Goal: Task Accomplishment & Management: Manage account settings

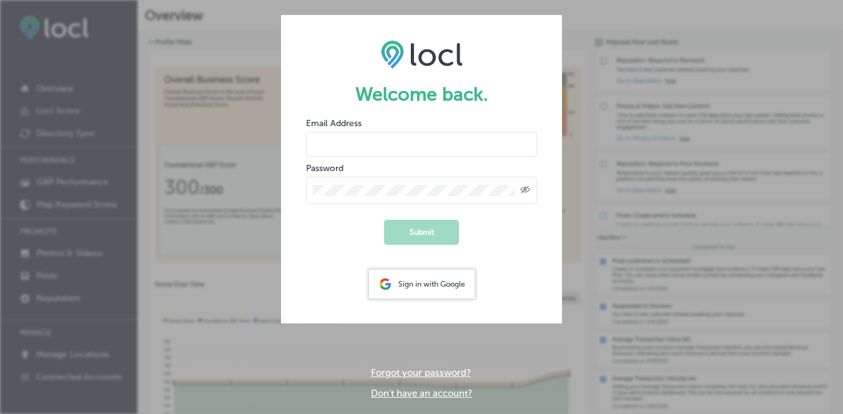
click at [389, 141] on input "email" at bounding box center [421, 144] width 231 height 25
type input "[PERSON_NAME][EMAIL_ADDRESS][DOMAIN_NAME]"
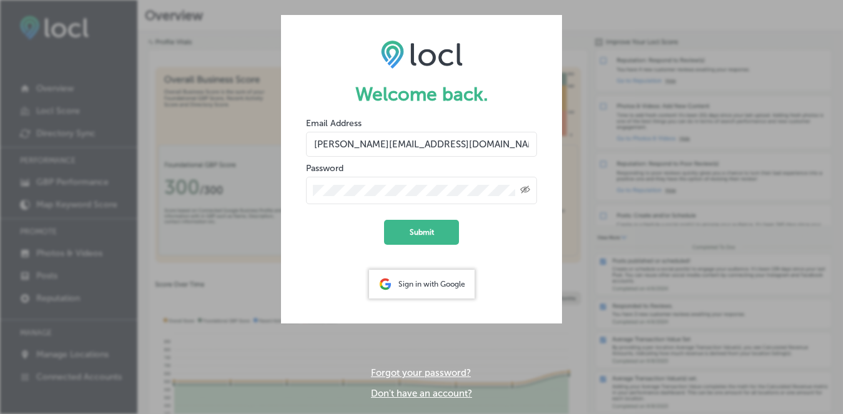
click at [384, 220] on button "Submit" at bounding box center [421, 232] width 75 height 25
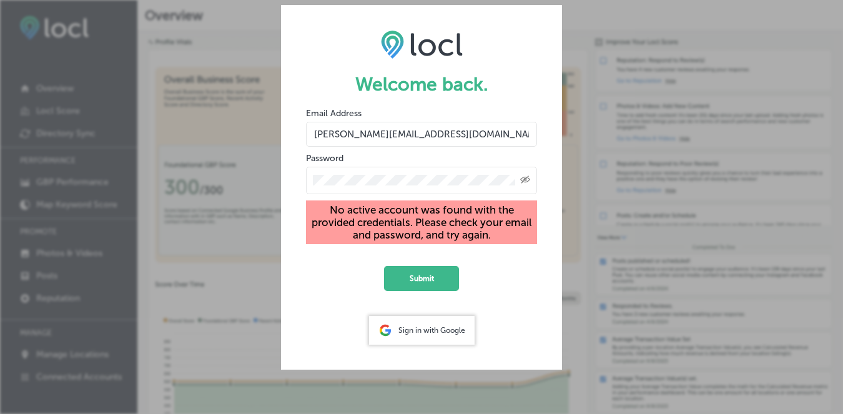
click at [527, 175] on icon "Created with Sketch." at bounding box center [525, 179] width 10 height 8
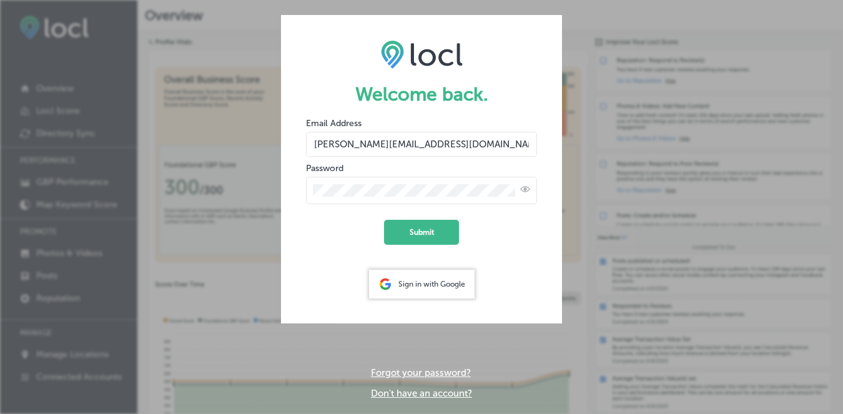
click at [384, 220] on button "Submit" at bounding box center [421, 232] width 75 height 25
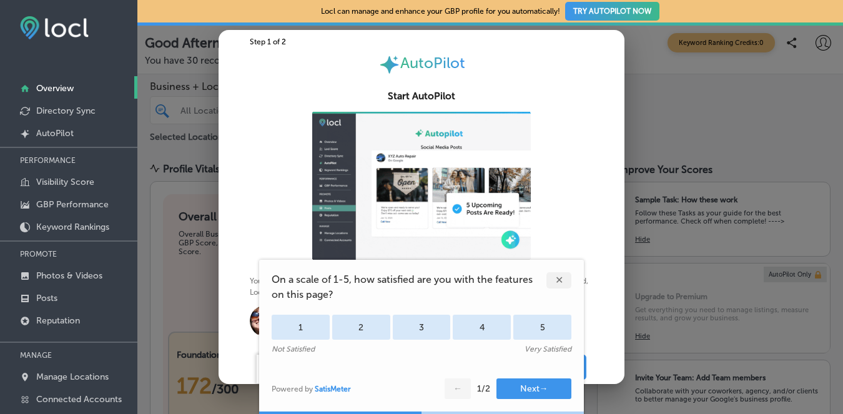
click at [560, 278] on div "✕" at bounding box center [558, 280] width 25 height 16
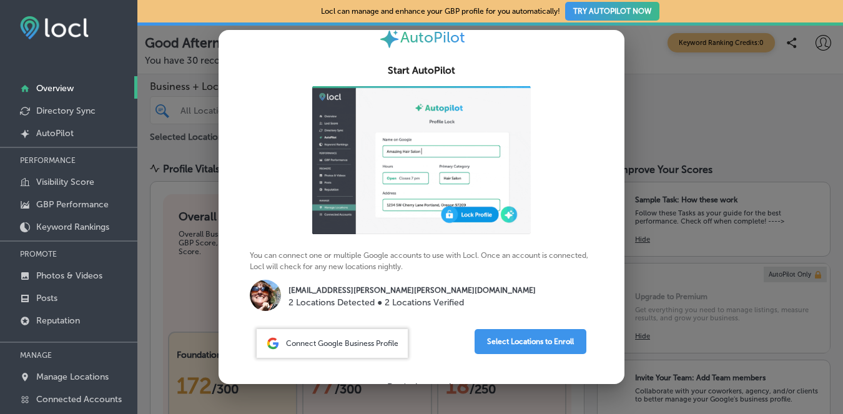
scroll to position [41, 0]
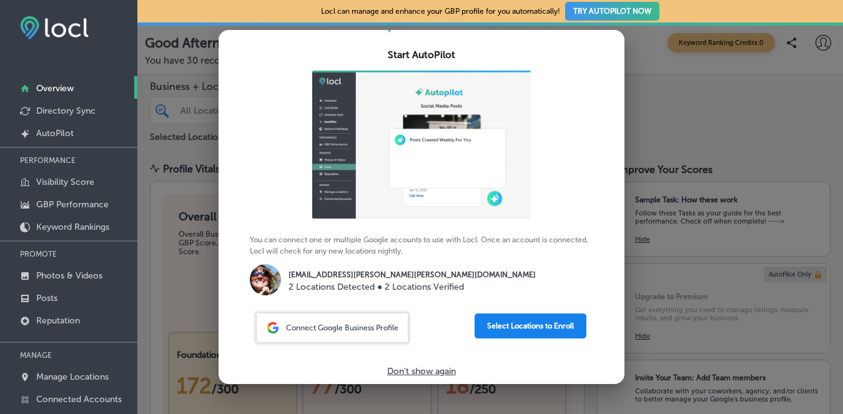
click at [535, 327] on button "Select Locations to Enroll" at bounding box center [530, 325] width 112 height 25
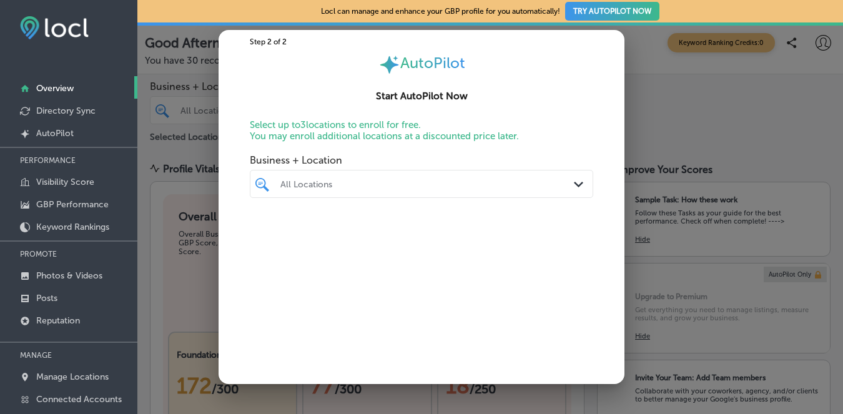
click at [547, 186] on div "All Locations" at bounding box center [427, 184] width 295 height 11
click at [263, 251] on input "checkbox" at bounding box center [264, 252] width 15 height 15
click at [503, 312] on div "Business + Location option [STREET_ADDRESS]. option focused, 3 of 3. 3 results …" at bounding box center [421, 266] width 343 height 237
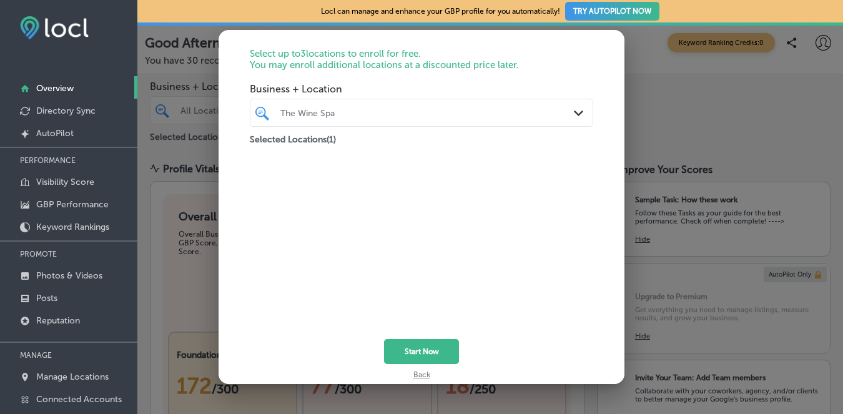
scroll to position [75, 0]
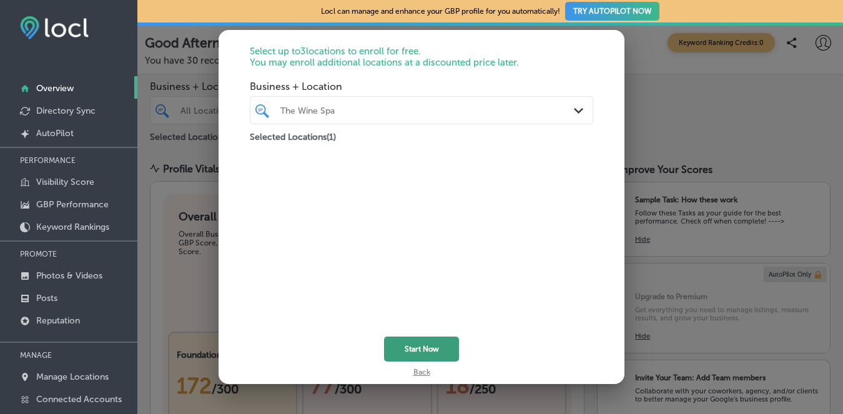
click at [428, 351] on button "Start Now" at bounding box center [421, 348] width 75 height 25
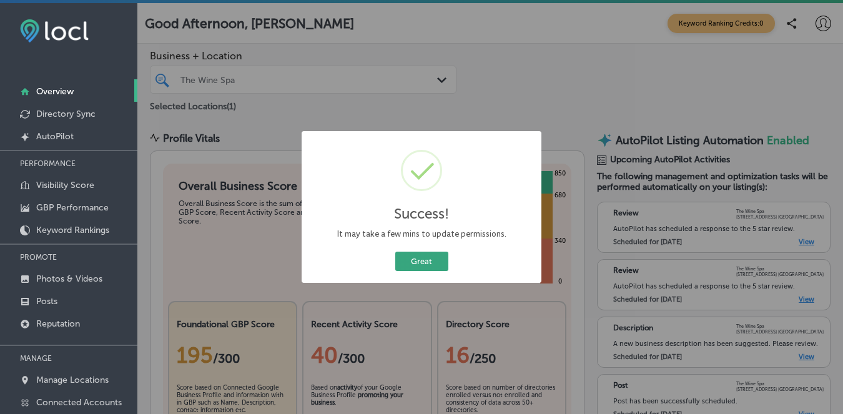
click at [432, 263] on button "Great" at bounding box center [421, 261] width 53 height 19
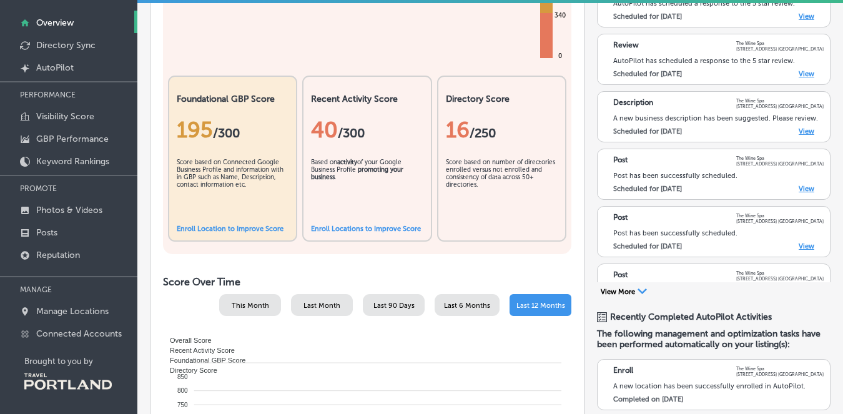
scroll to position [134, 0]
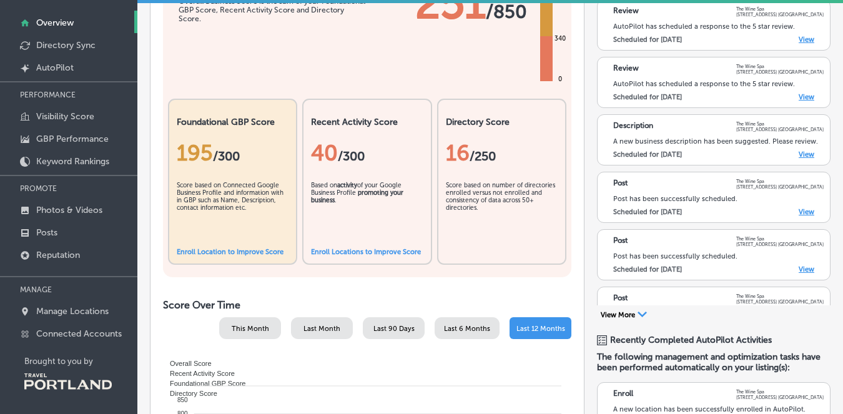
click at [345, 252] on link "Enroll Locations to Improve Score" at bounding box center [366, 252] width 110 height 8
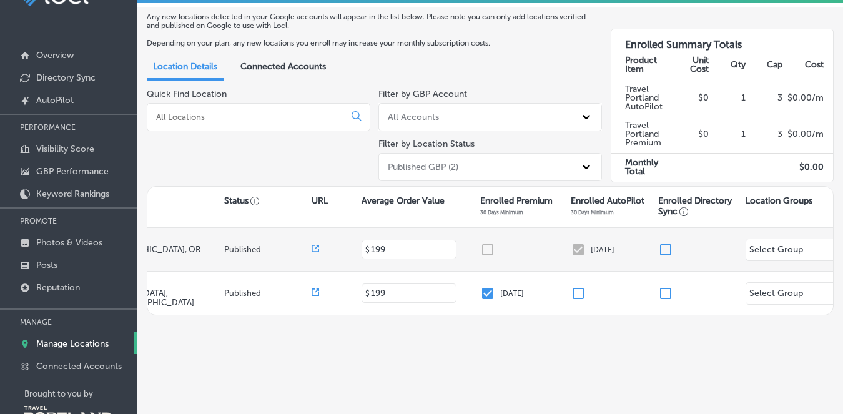
scroll to position [0, 252]
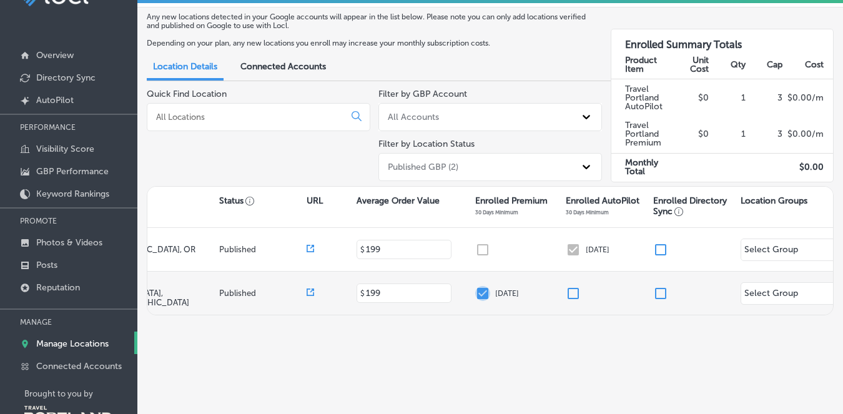
click at [479, 290] on input "checkbox" at bounding box center [482, 293] width 15 height 15
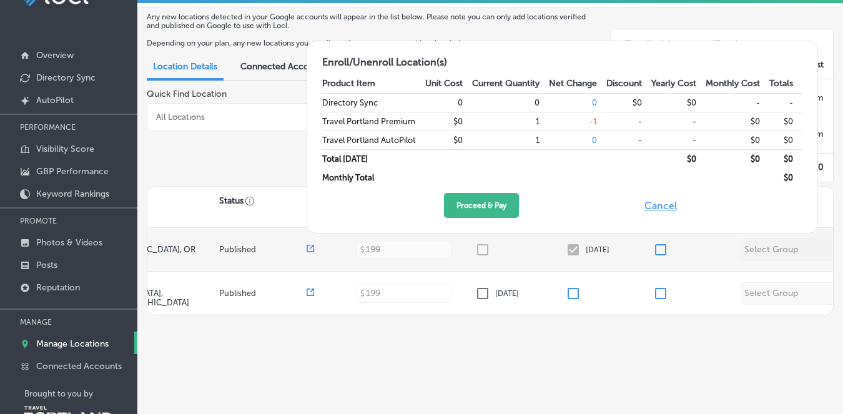
click at [484, 253] on div at bounding box center [520, 249] width 91 height 15
click at [484, 246] on div at bounding box center [520, 249] width 91 height 15
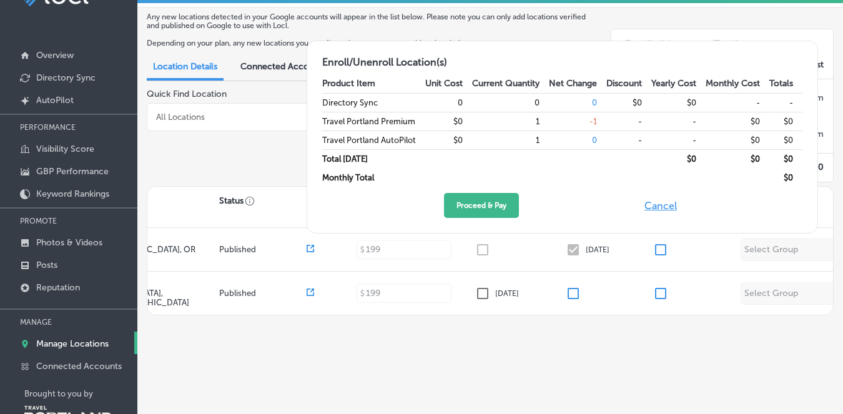
click at [660, 206] on button "Cancel" at bounding box center [660, 205] width 40 height 25
checkbox input "true"
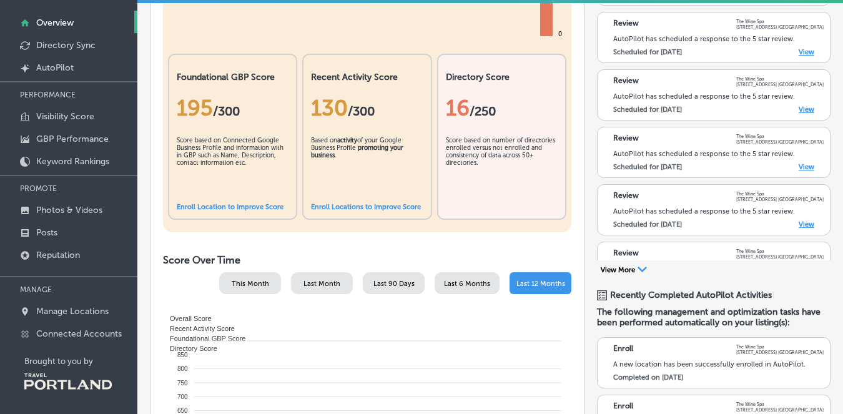
scroll to position [179, 0]
click at [375, 204] on link "Enroll Locations to Improve Score" at bounding box center [366, 206] width 110 height 8
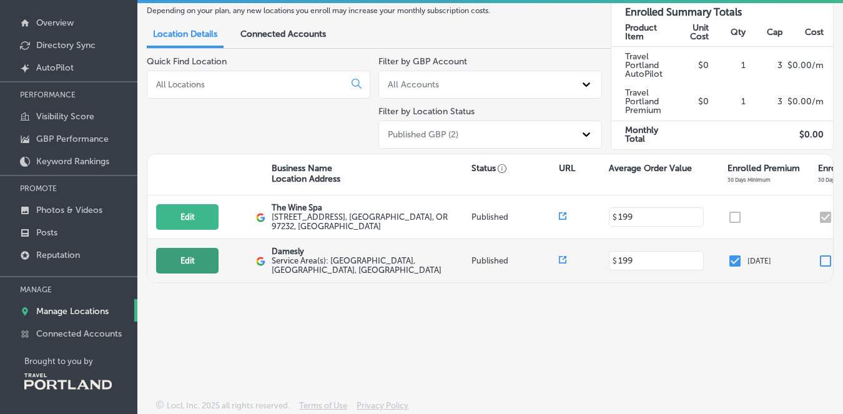
click at [196, 260] on button "Edit" at bounding box center [187, 261] width 62 height 26
select select "US"
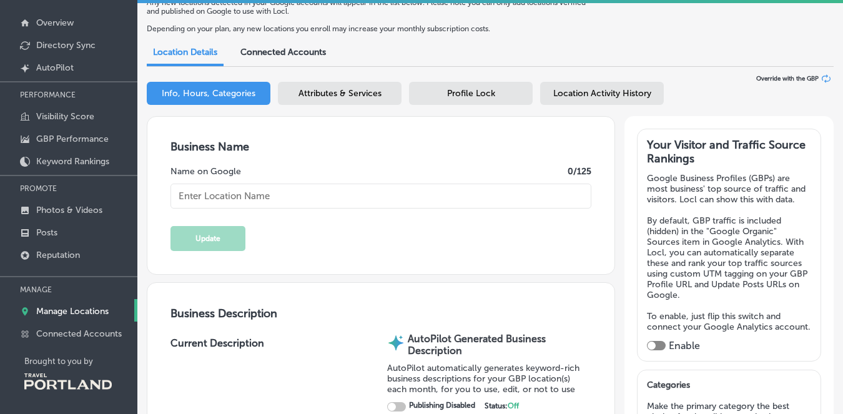
type input "Damesly"
checkbox input "false"
type input "[STREET_ADDRESS]"
type input "#200"
type input "[GEOGRAPHIC_DATA]"
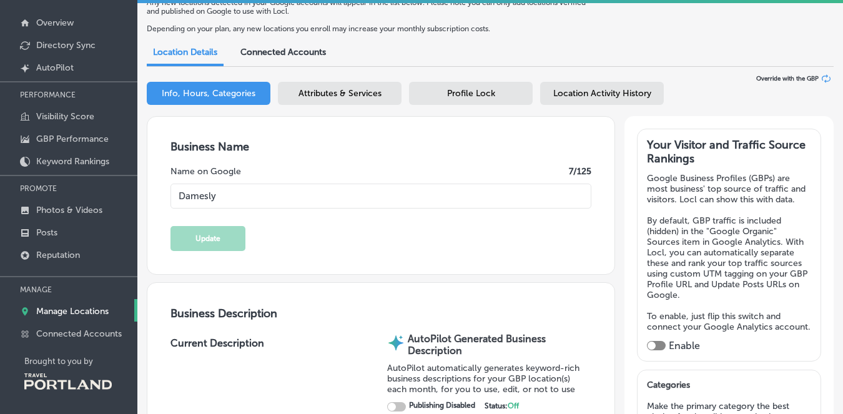
type input "97232"
type input "US"
type input "[URL][DOMAIN_NAME]"
type textarea "Damesly is a boutique women's tour company, offering luxury small group tours a…"
type input "[PHONE_NUMBER]"
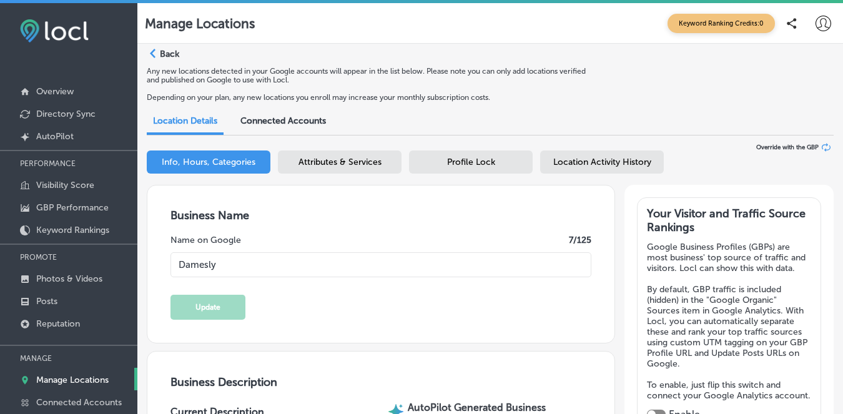
click at [166, 52] on p "Back" at bounding box center [169, 54] width 19 height 11
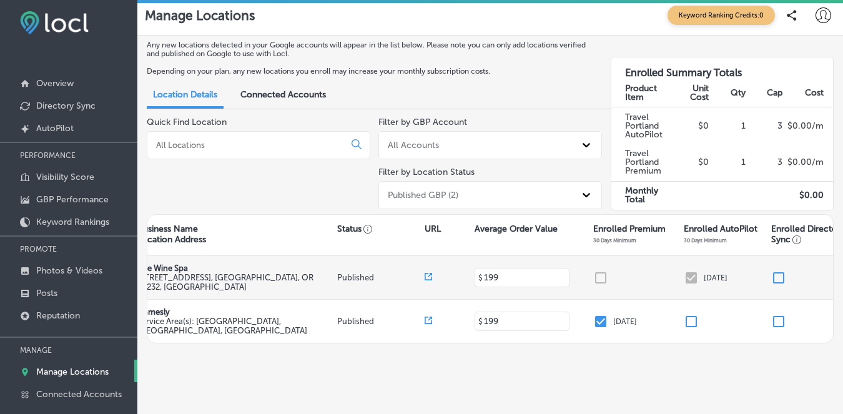
scroll to position [0, 155]
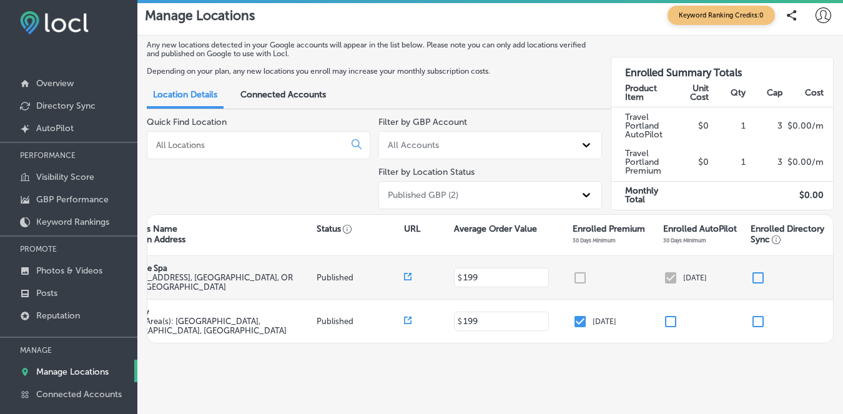
click at [579, 275] on div at bounding box center [617, 277] width 91 height 15
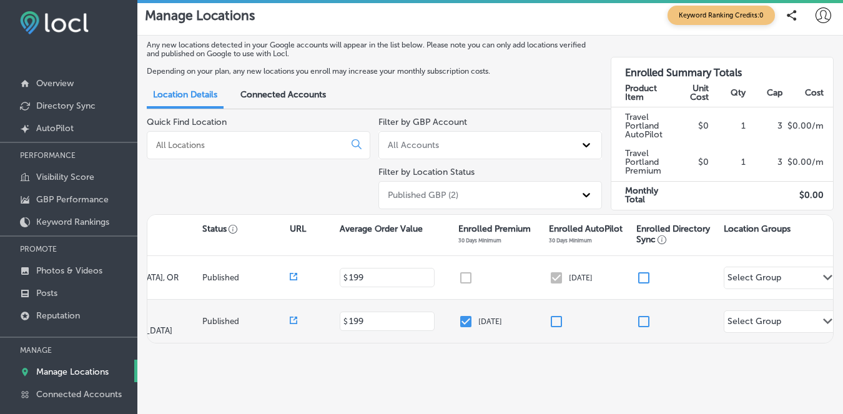
scroll to position [0, 294]
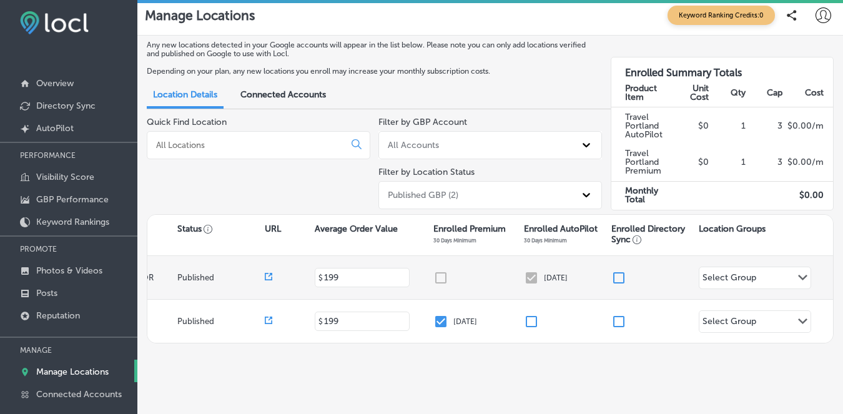
click at [763, 267] on div "Select Group Path Created with Sketch." at bounding box center [754, 277] width 111 height 21
click at [765, 273] on div "Select Group Path Created with Sketch." at bounding box center [754, 277] width 111 height 21
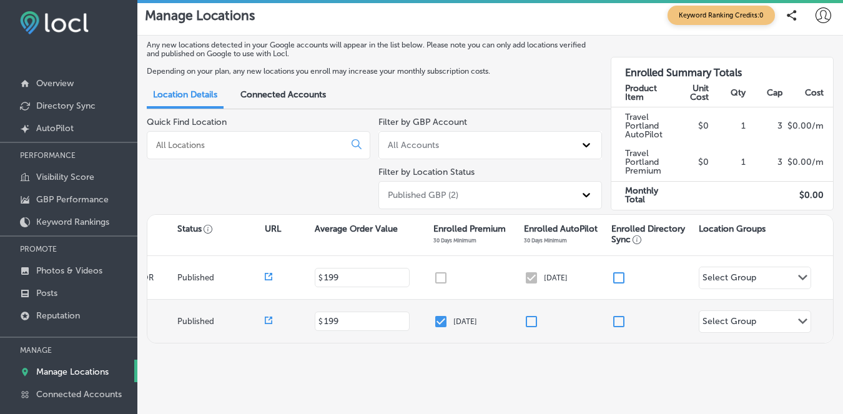
click at [771, 311] on div "Select Group Path Created with Sketch." at bounding box center [754, 321] width 111 height 21
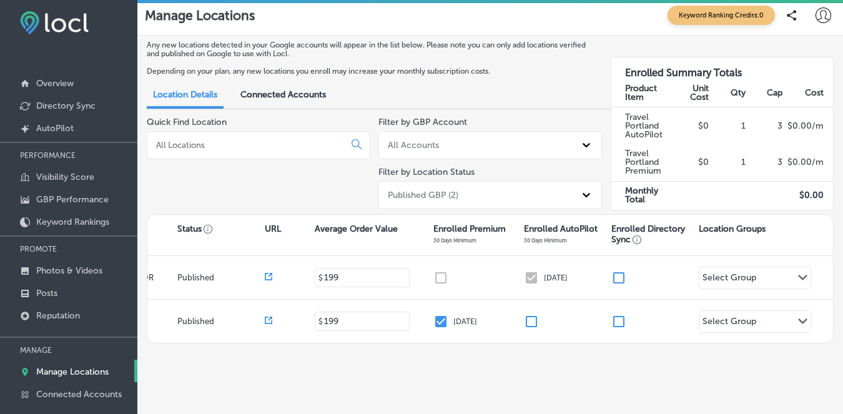
scroll to position [0, 0]
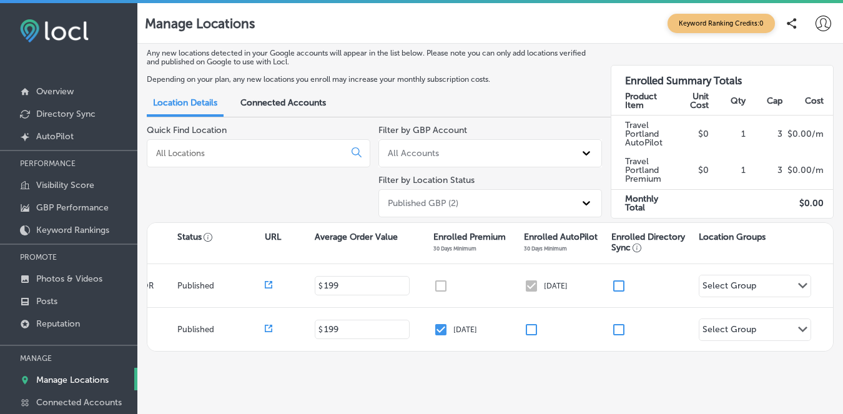
click at [795, 23] on icon at bounding box center [792, 23] width 10 height 11
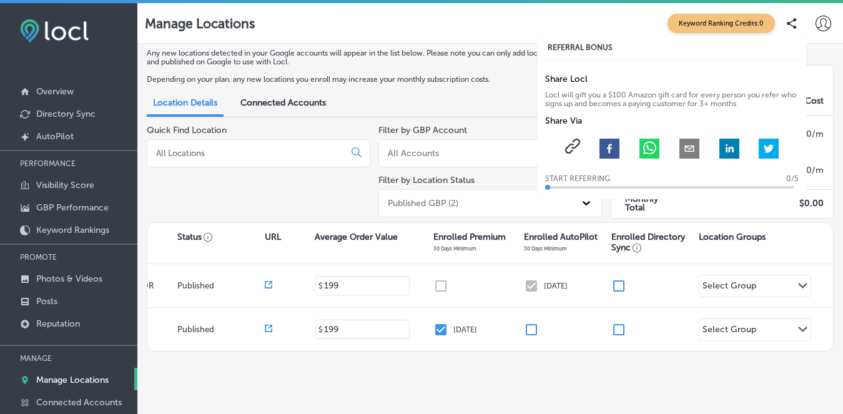
click at [795, 23] on icon at bounding box center [792, 23] width 10 height 11
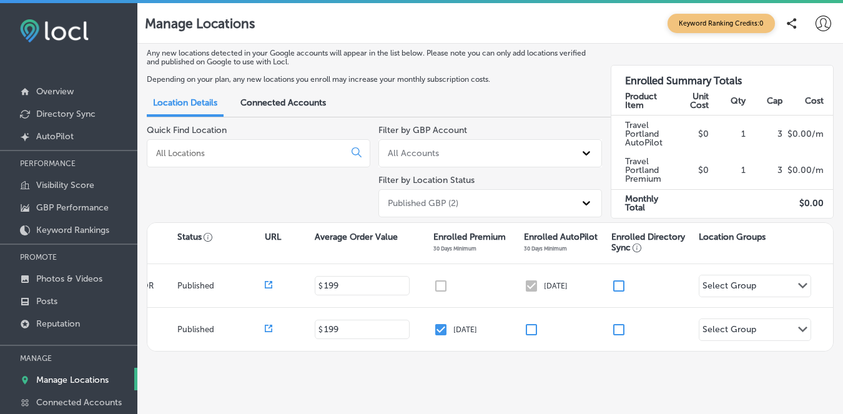
click at [816, 22] on icon at bounding box center [823, 24] width 16 height 16
click at [795, 80] on li "My Account" at bounding box center [789, 70] width 71 height 29
select select "US"
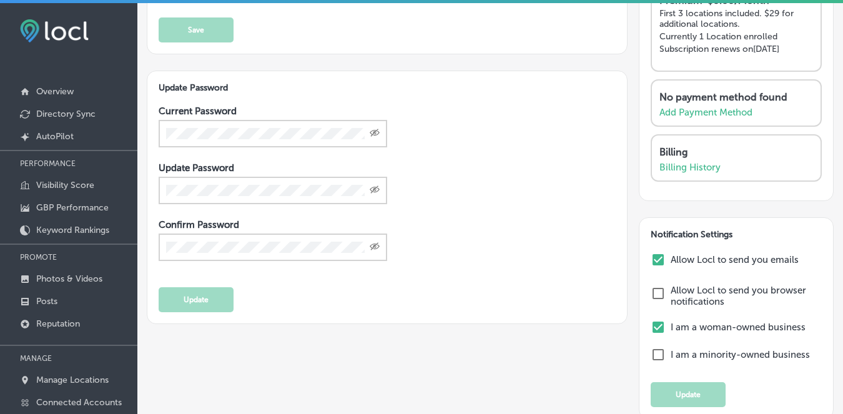
scroll to position [204, 0]
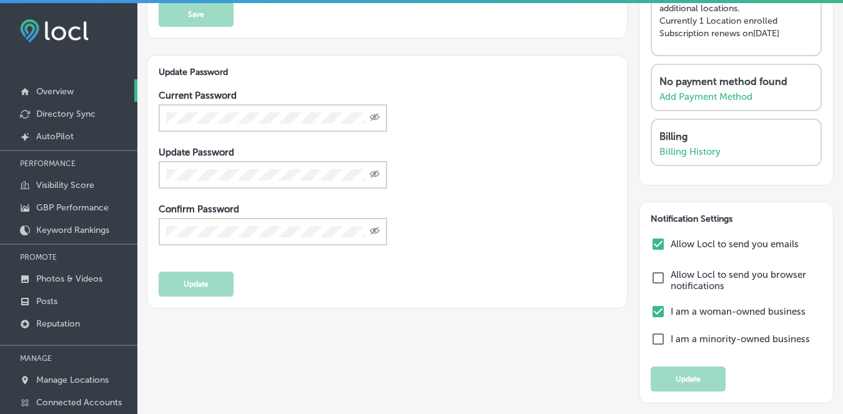
click at [54, 84] on link "Overview" at bounding box center [68, 90] width 137 height 22
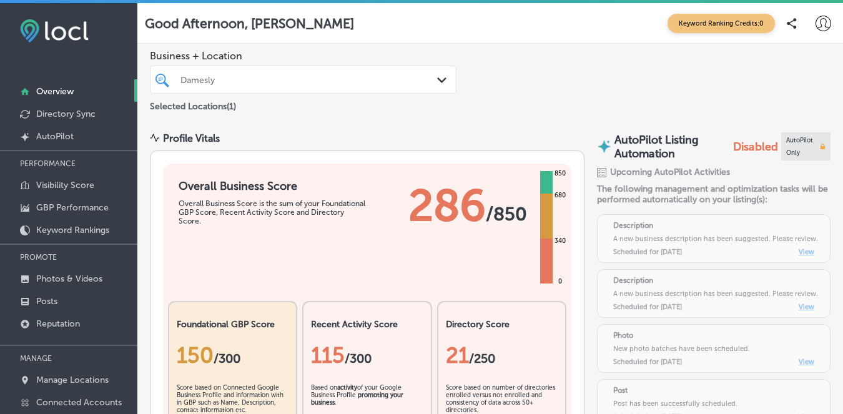
scroll to position [11, 0]
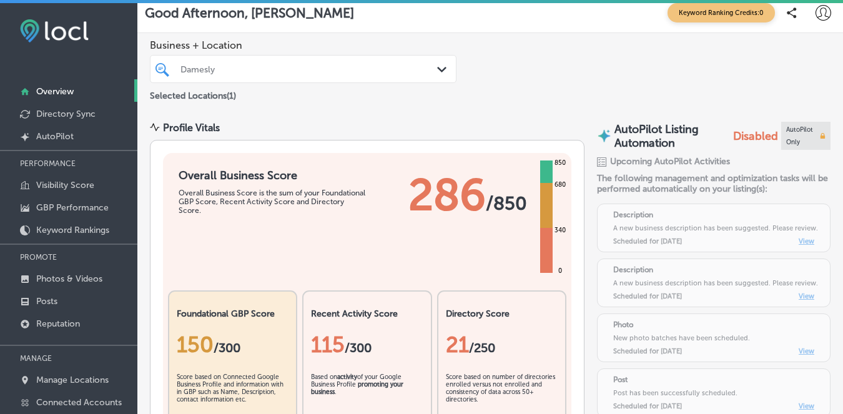
click at [437, 69] on icon "Path Created with Sketch." at bounding box center [441, 70] width 9 height 6
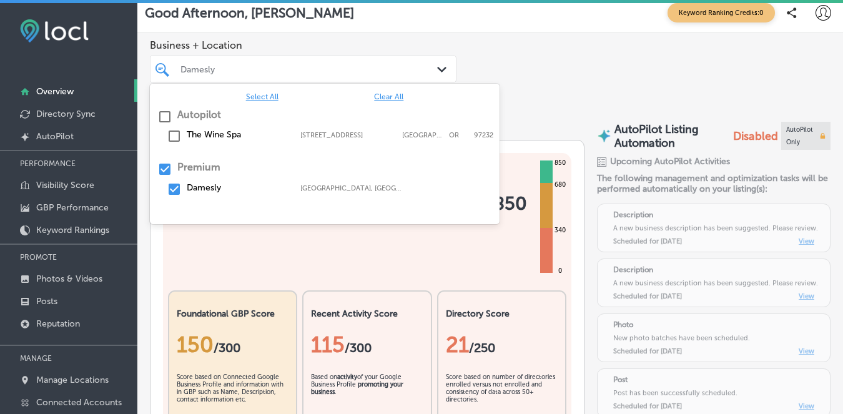
click at [162, 170] on input "checkbox" at bounding box center [164, 169] width 15 height 15
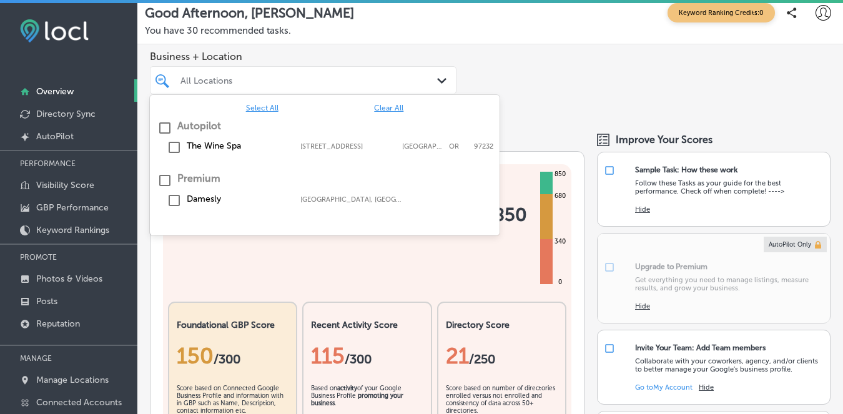
click at [162, 129] on input "checkbox" at bounding box center [164, 127] width 15 height 15
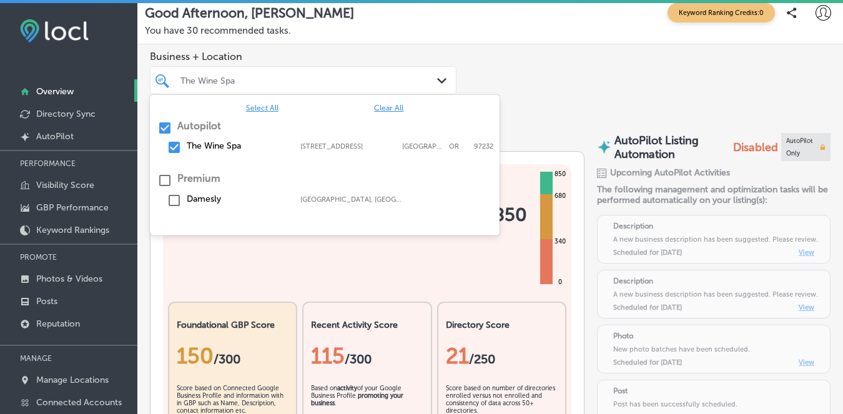
click at [566, 75] on div "Business + Location option [STREET_ADDRESS], 0 of 3. 3 results available. Use U…" at bounding box center [489, 82] width 705 height 76
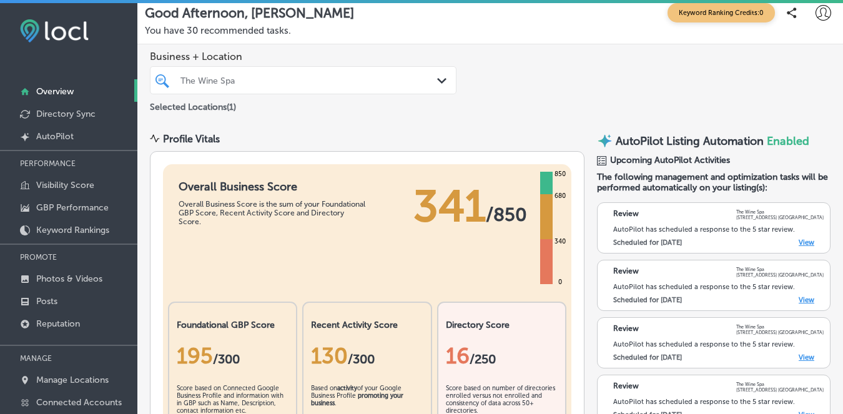
scroll to position [7, 0]
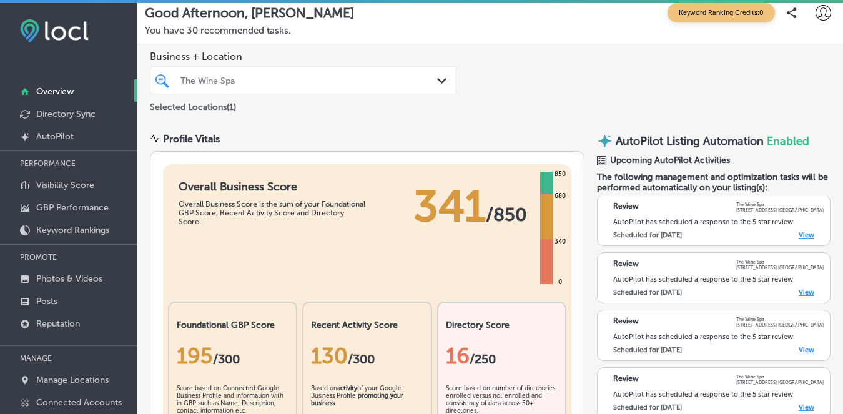
click at [802, 232] on link "View" at bounding box center [806, 235] width 16 height 8
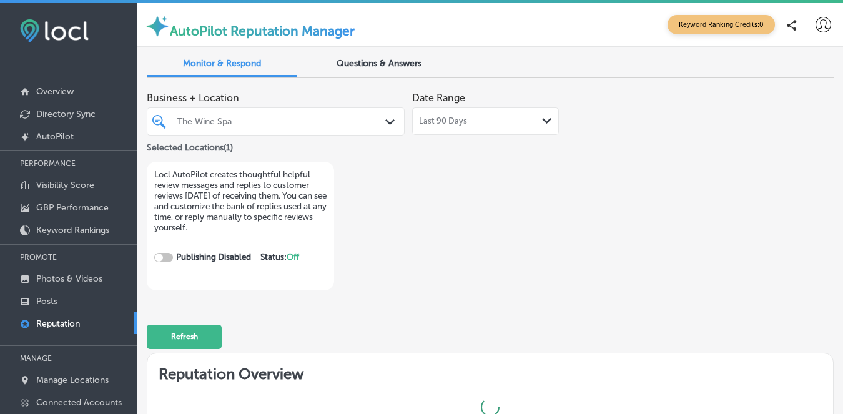
checkbox input "true"
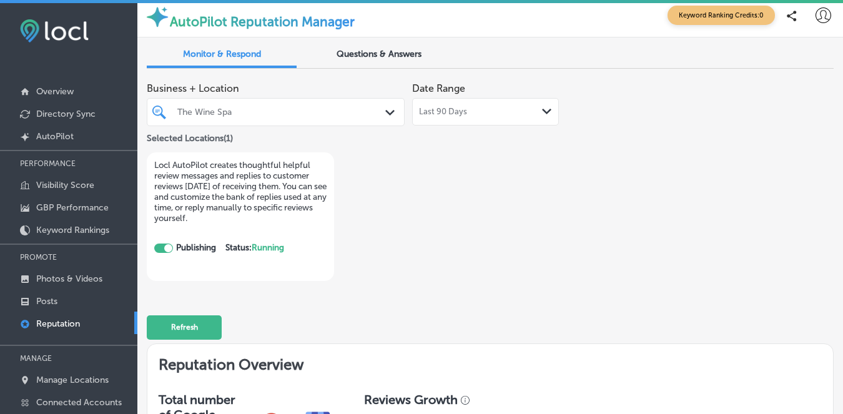
scroll to position [2, 0]
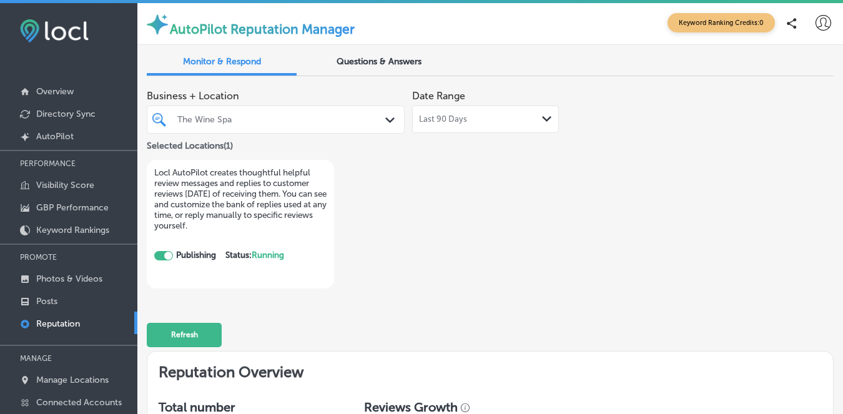
click at [386, 62] on span "Questions & Answers" at bounding box center [378, 61] width 85 height 11
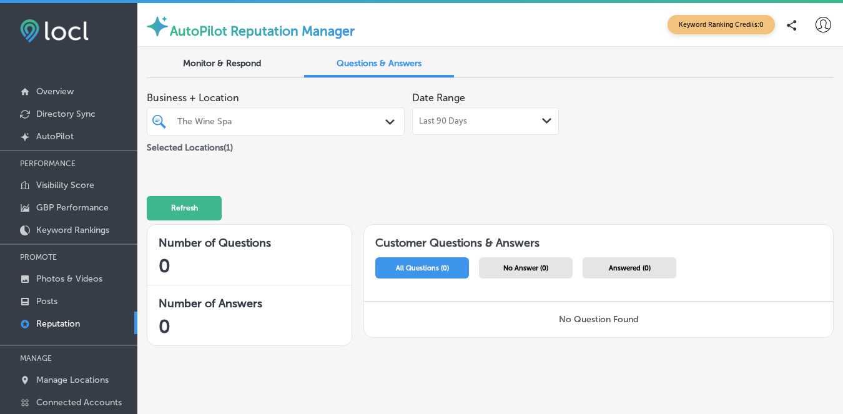
click at [229, 67] on span "Monitor & Respond" at bounding box center [222, 63] width 78 height 11
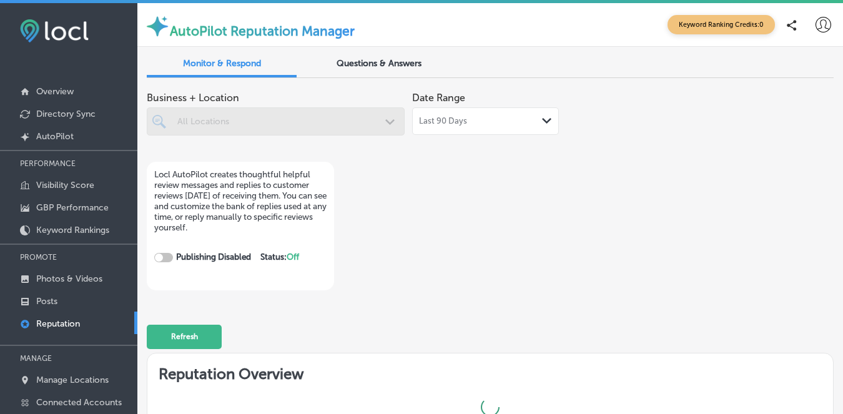
checkbox input "true"
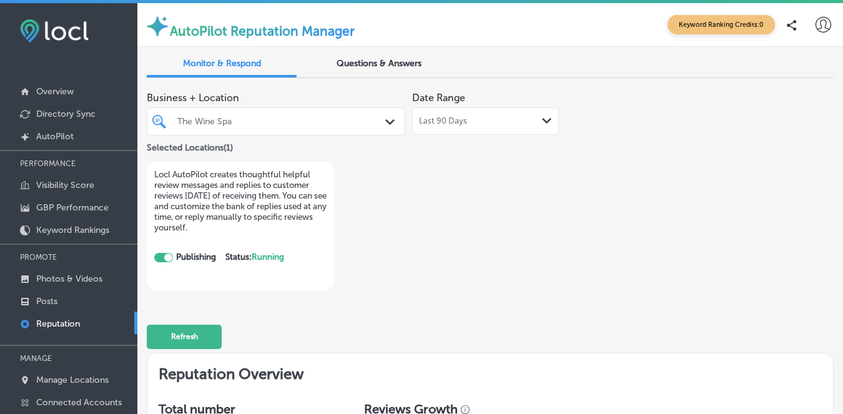
scroll to position [10, 0]
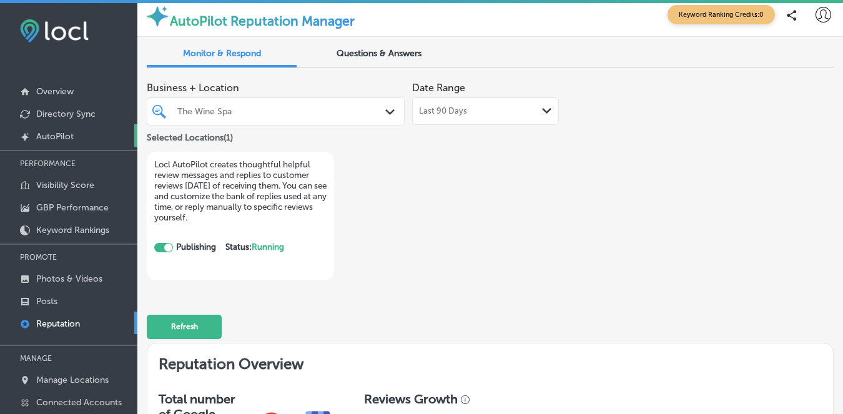
click at [47, 137] on p "AutoPilot" at bounding box center [54, 136] width 37 height 11
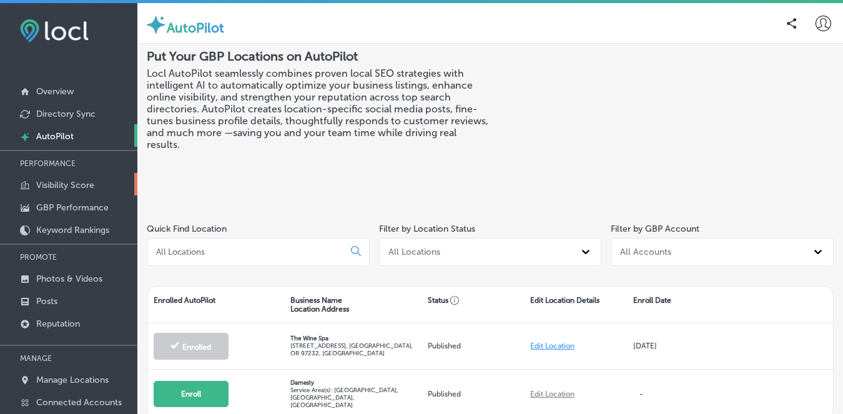
click at [49, 177] on link "Visibility Score" at bounding box center [68, 184] width 137 height 22
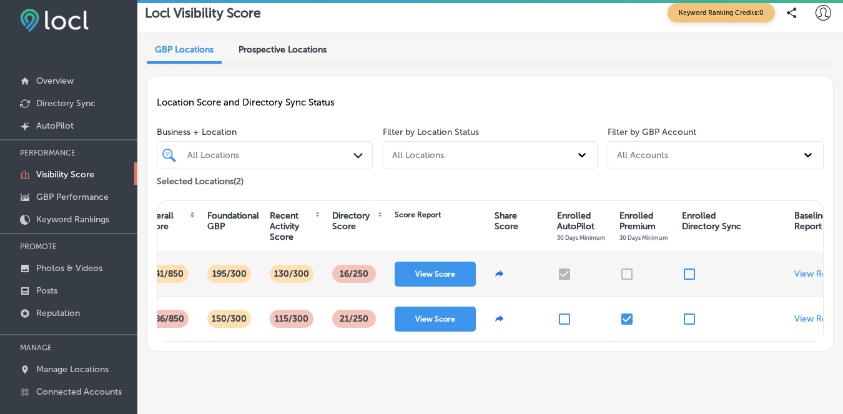
scroll to position [0, 124]
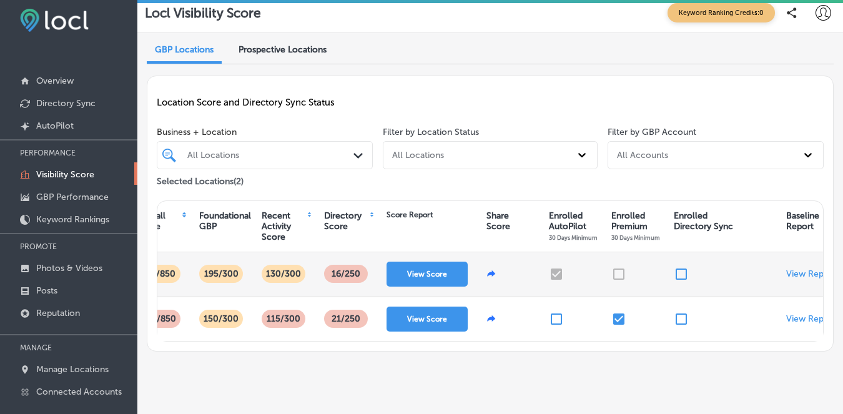
click at [616, 278] on div at bounding box center [633, 274] width 62 height 44
click at [617, 281] on div at bounding box center [633, 274] width 62 height 44
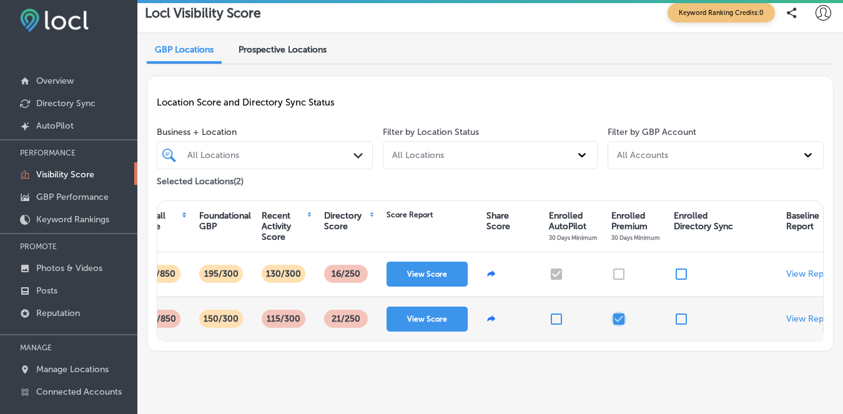
click at [616, 326] on input "checkbox" at bounding box center [618, 318] width 15 height 15
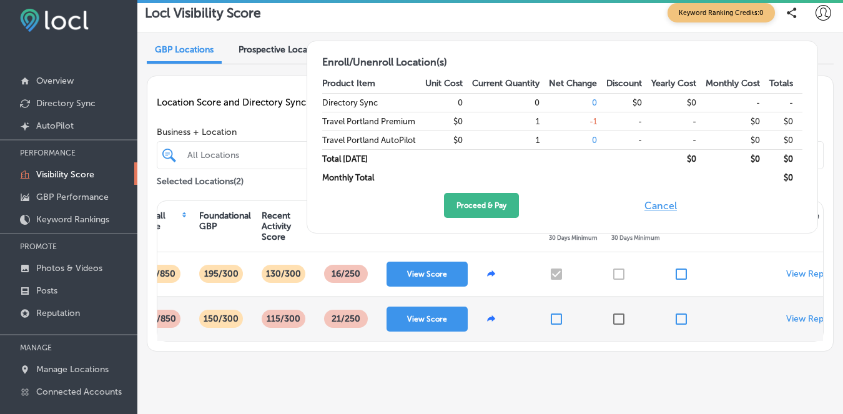
scroll to position [5, 0]
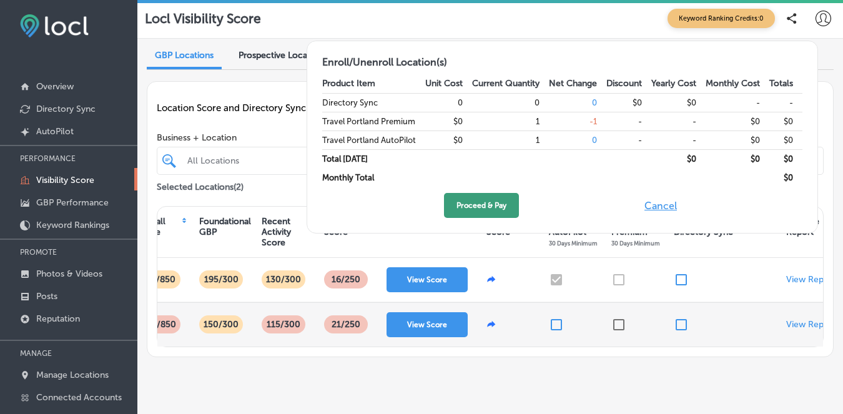
click at [478, 197] on button "Proceed & Pay" at bounding box center [481, 205] width 75 height 25
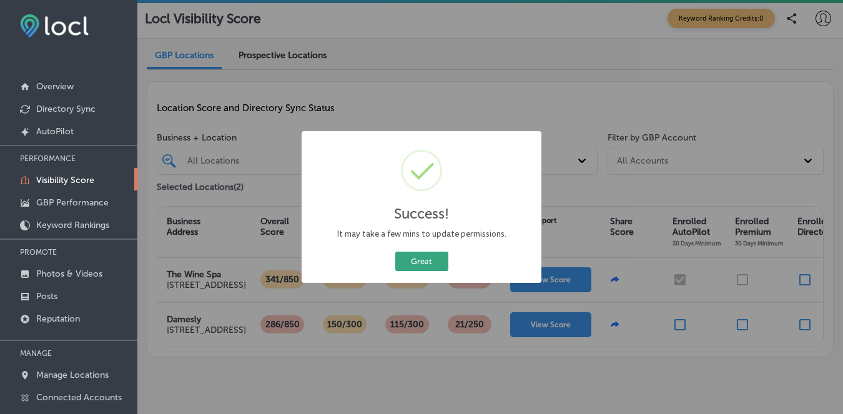
click at [434, 264] on button "Great" at bounding box center [421, 261] width 53 height 19
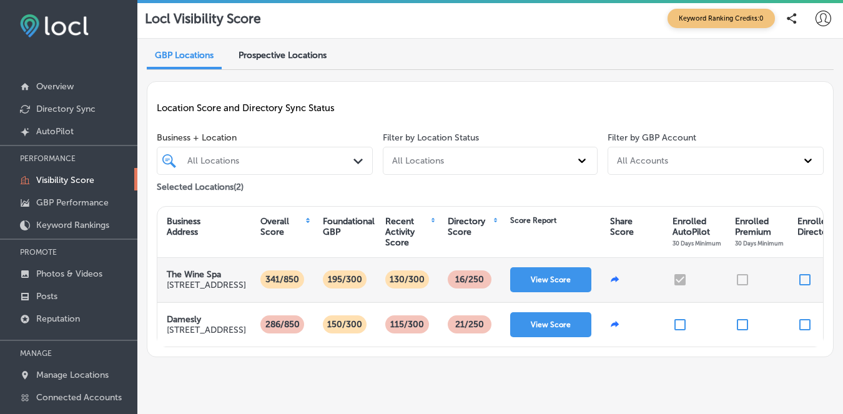
click at [740, 287] on div at bounding box center [756, 280] width 62 height 44
click at [743, 288] on div at bounding box center [756, 280] width 62 height 44
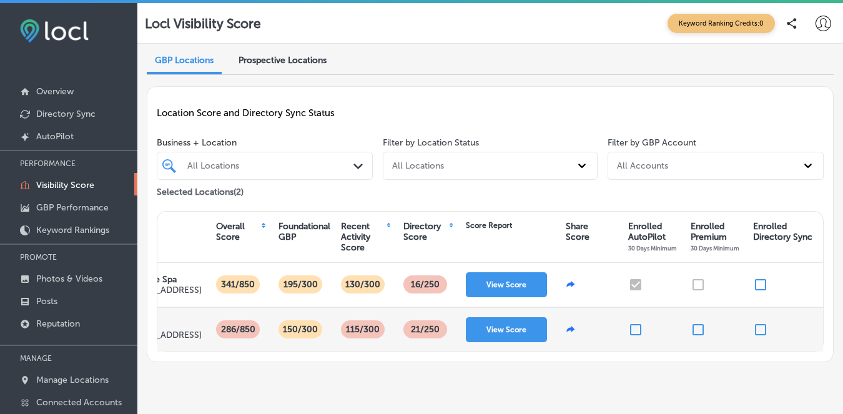
scroll to position [0, 74]
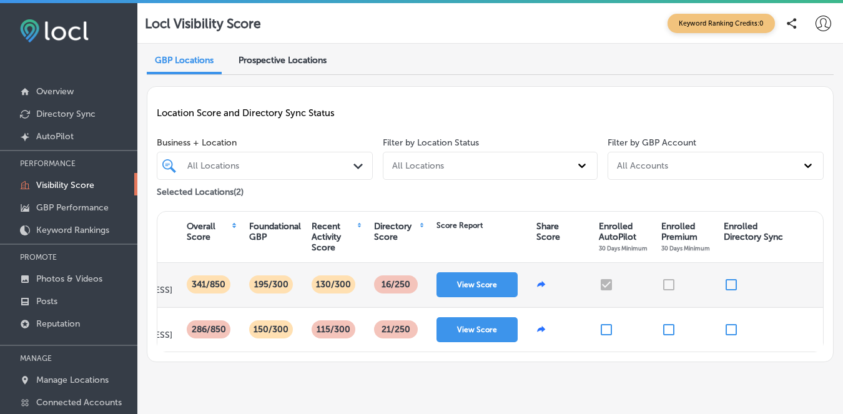
click at [668, 287] on div at bounding box center [683, 285] width 62 height 44
click at [664, 288] on div at bounding box center [683, 285] width 62 height 44
click at [731, 292] on input "checkbox" at bounding box center [730, 284] width 15 height 15
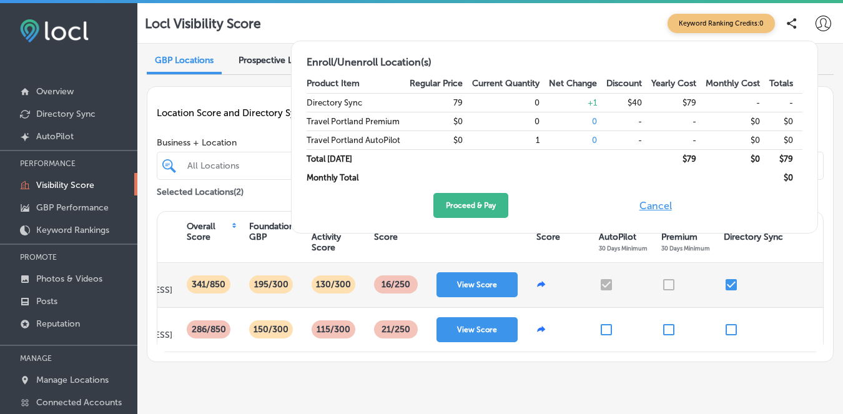
click at [670, 291] on div at bounding box center [683, 285] width 62 height 44
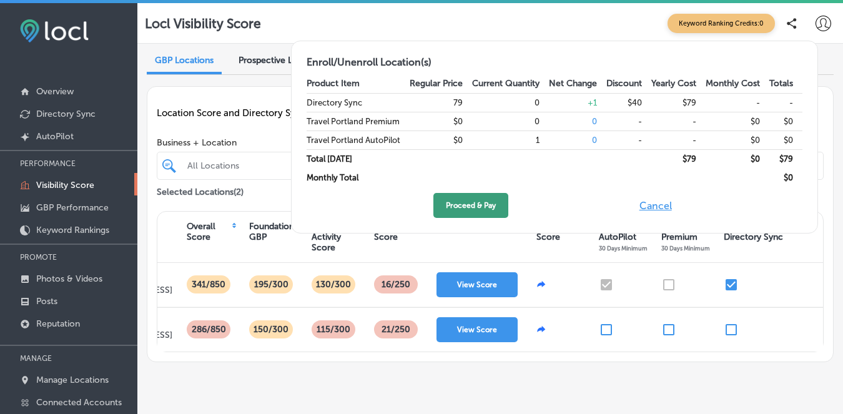
click at [478, 201] on button "Proceed & Pay" at bounding box center [470, 205] width 75 height 25
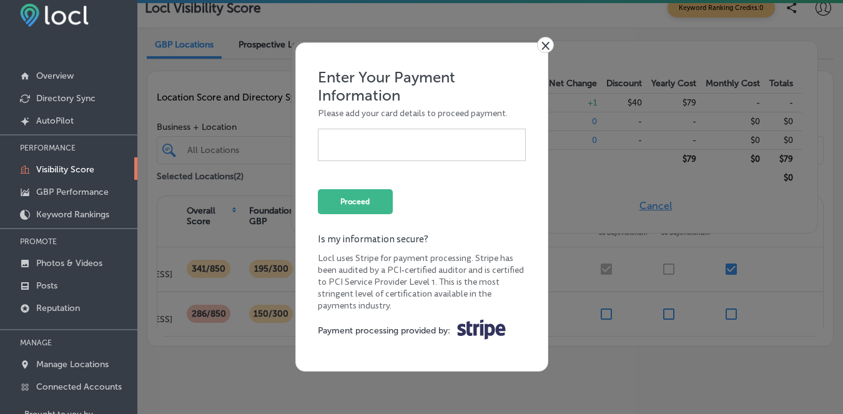
scroll to position [17, 0]
click at [545, 42] on link "×" at bounding box center [545, 45] width 17 height 16
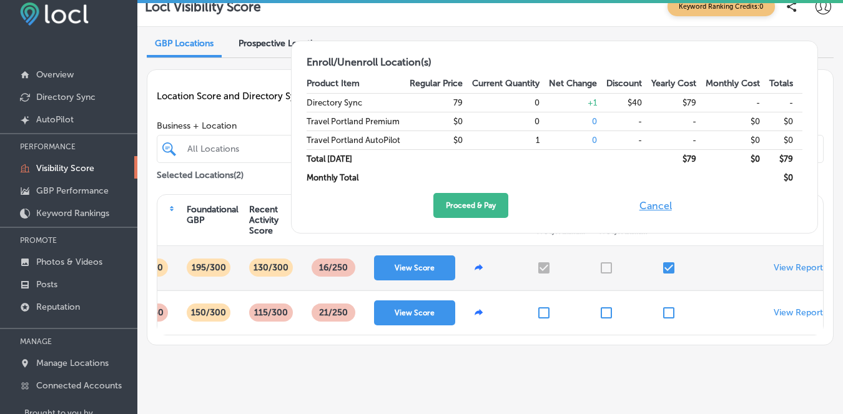
scroll to position [0, 140]
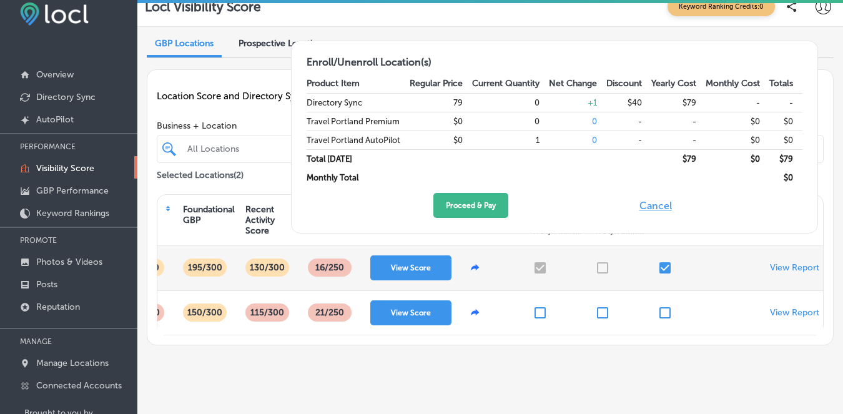
click at [601, 277] on div at bounding box center [617, 268] width 62 height 44
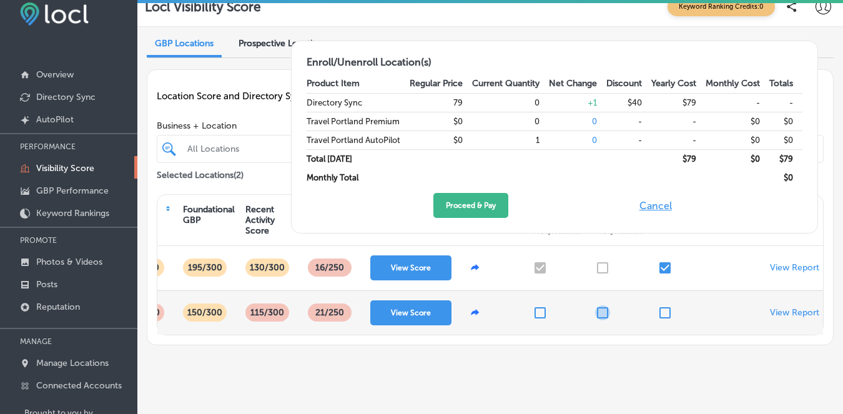
click at [604, 320] on input "checkbox" at bounding box center [602, 312] width 15 height 15
click at [601, 320] on input "checkbox" at bounding box center [602, 312] width 15 height 15
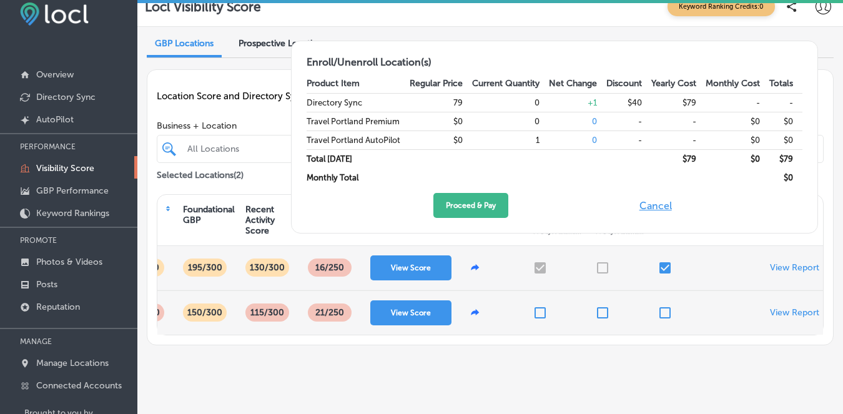
scroll to position [15, 0]
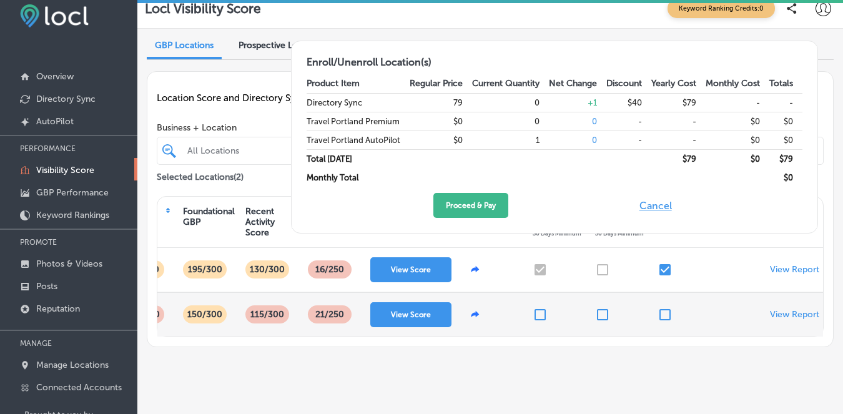
click at [658, 200] on button "Cancel" at bounding box center [655, 205] width 40 height 25
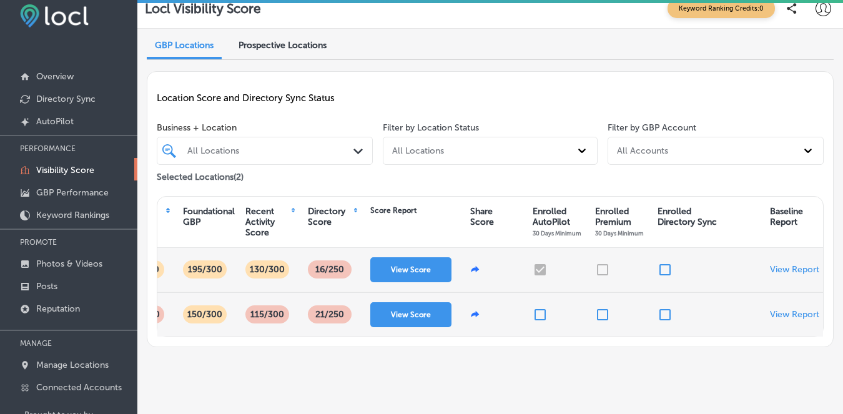
scroll to position [0, 127]
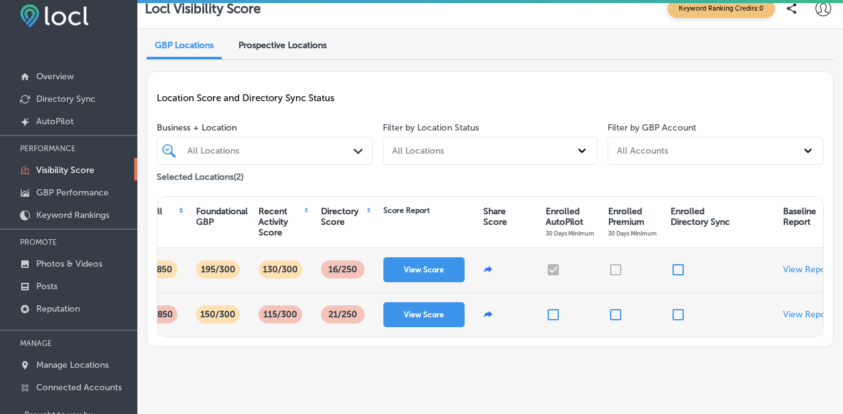
click at [613, 283] on div at bounding box center [630, 270] width 62 height 44
click at [614, 272] on div at bounding box center [630, 270] width 62 height 44
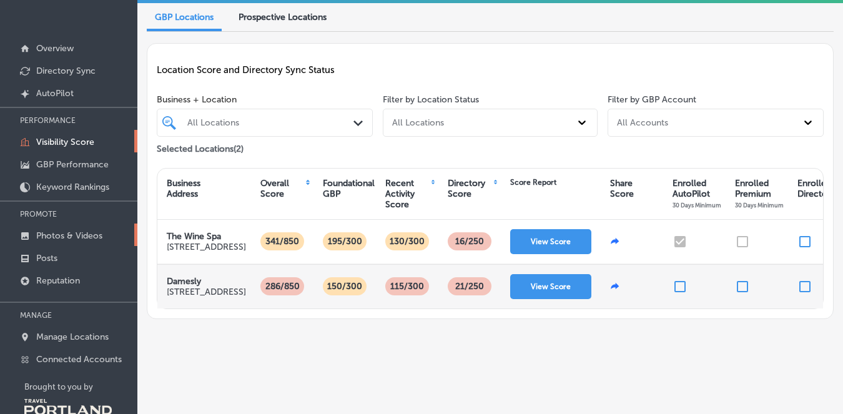
scroll to position [69, 0]
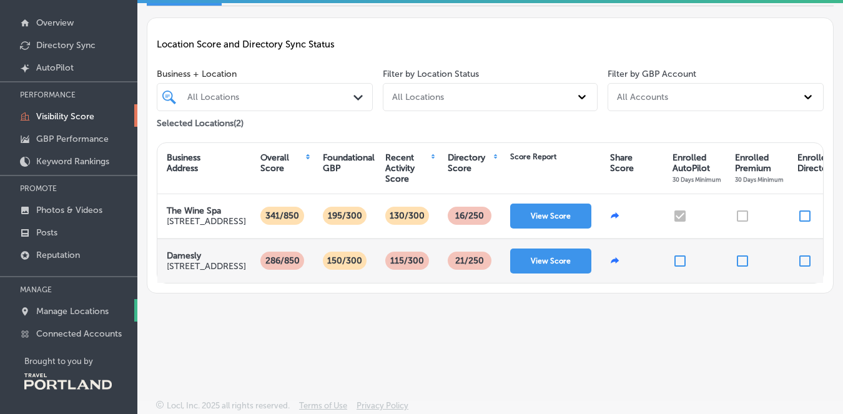
click at [73, 310] on p "Manage Locations" at bounding box center [72, 311] width 72 height 11
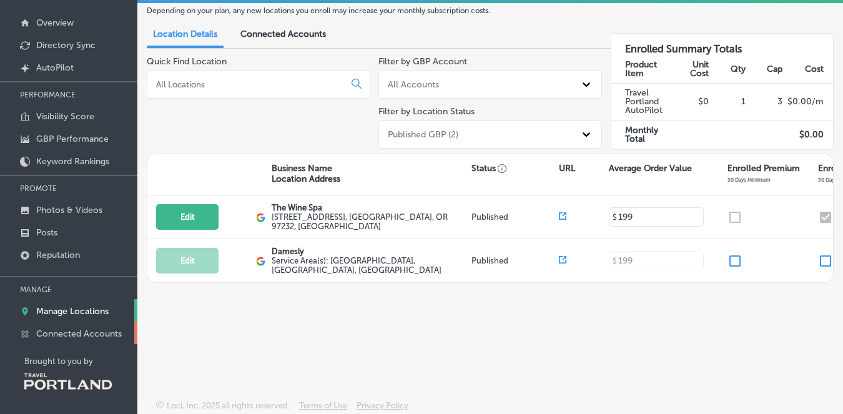
click at [70, 328] on p "Connected Accounts" at bounding box center [79, 333] width 86 height 11
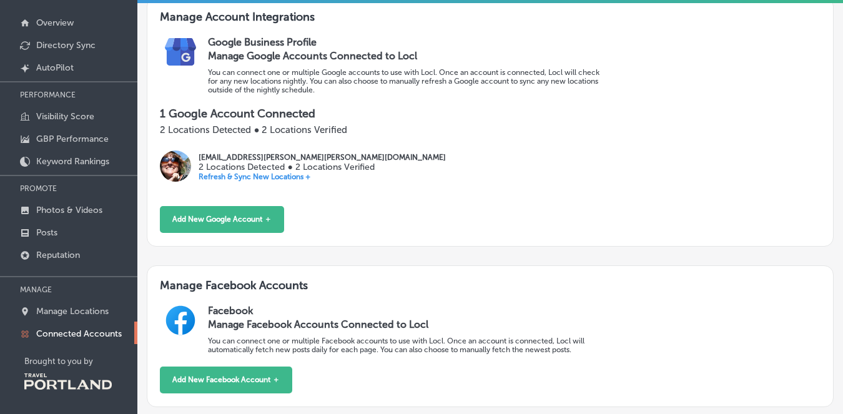
scroll to position [27, 0]
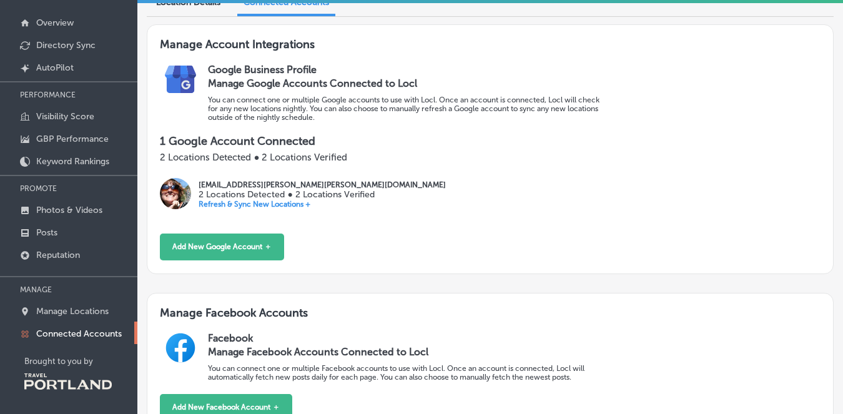
click at [262, 80] on h3 "Manage Google Accounts Connected to Locl" at bounding box center [407, 83] width 398 height 12
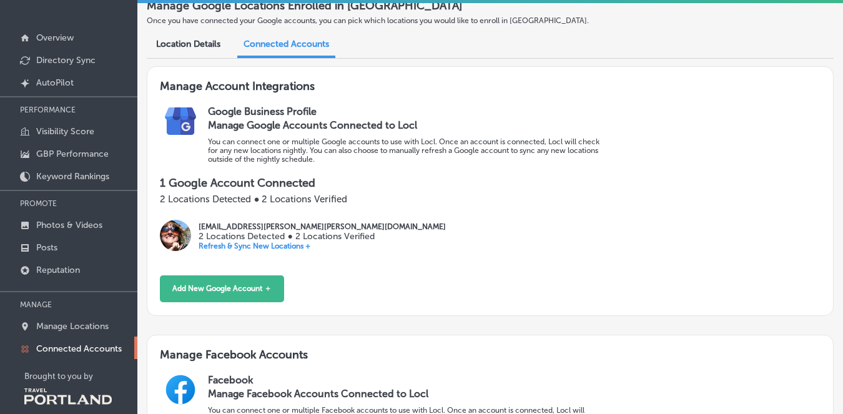
scroll to position [52, 0]
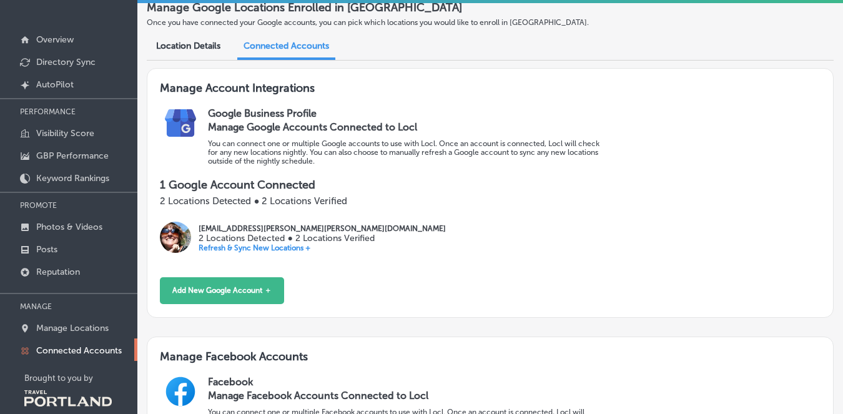
click at [204, 48] on span "Location Details" at bounding box center [188, 46] width 64 height 11
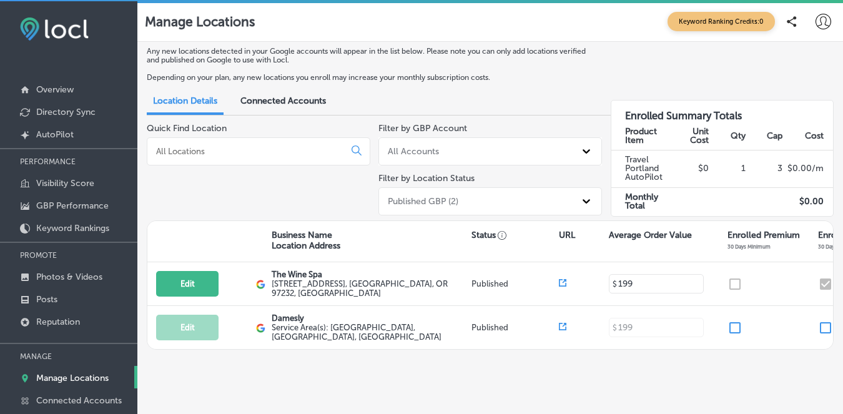
scroll to position [1, 0]
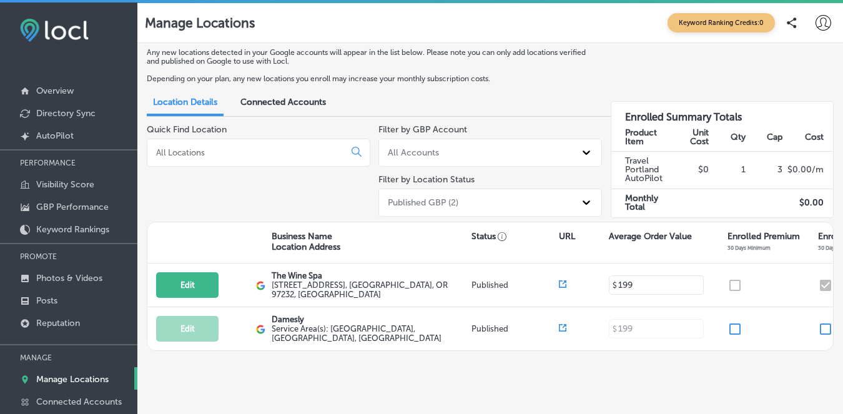
click at [295, 108] on div "Connected Accounts" at bounding box center [283, 104] width 104 height 26
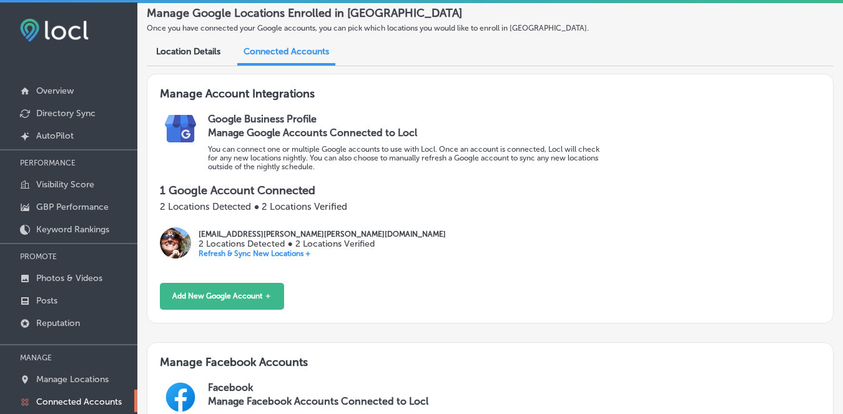
scroll to position [113, 0]
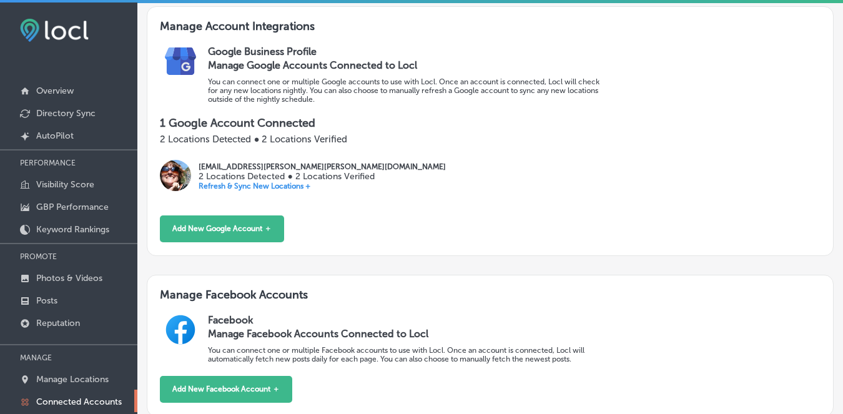
click at [277, 185] on p "Refresh & Sync New Locations +" at bounding box center [322, 186] width 247 height 9
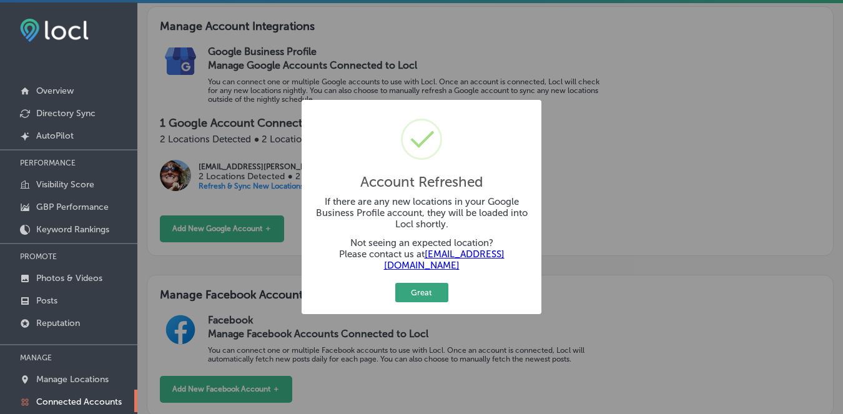
click at [430, 287] on button "Great" at bounding box center [421, 292] width 53 height 19
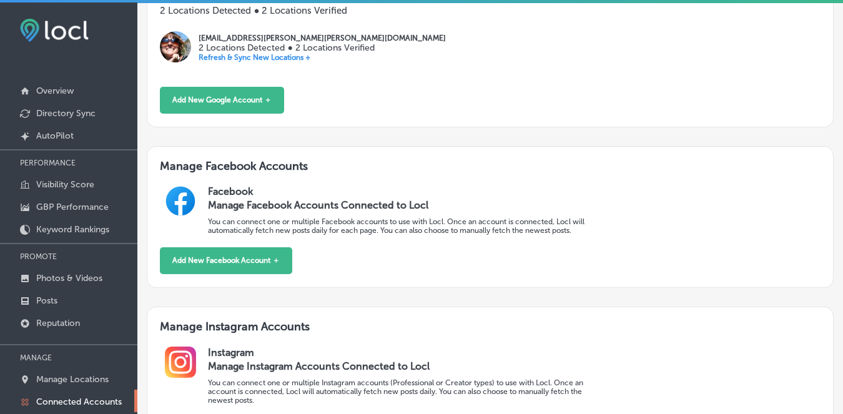
scroll to position [288, 0]
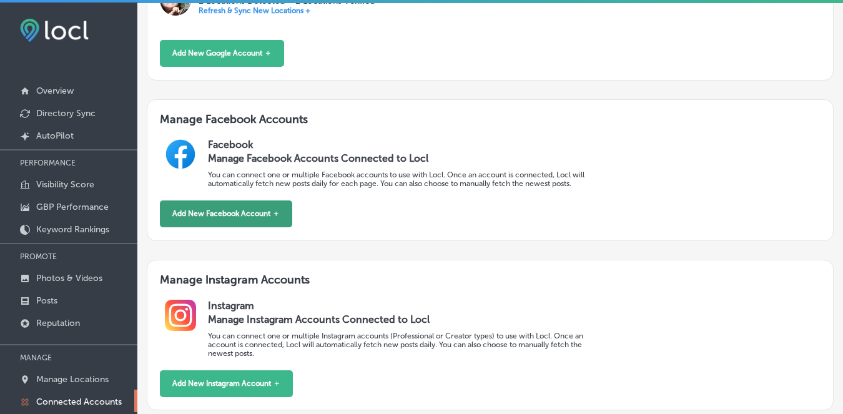
click at [257, 220] on button "Add New Facebook Account ＋" at bounding box center [226, 213] width 132 height 27
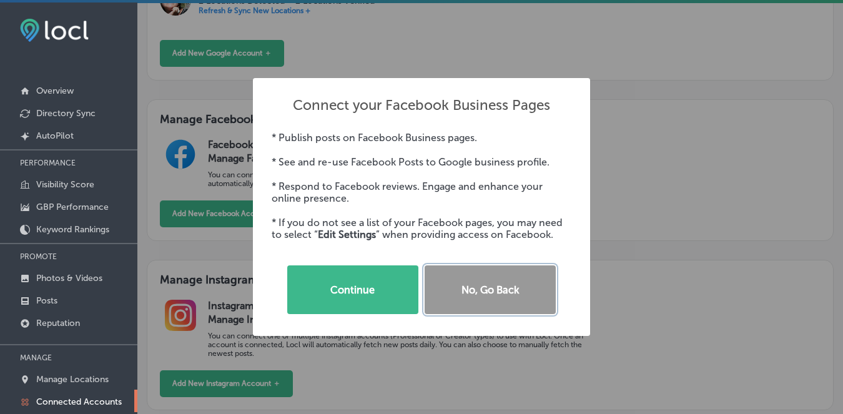
click at [455, 278] on button "No, Go Back" at bounding box center [489, 289] width 131 height 49
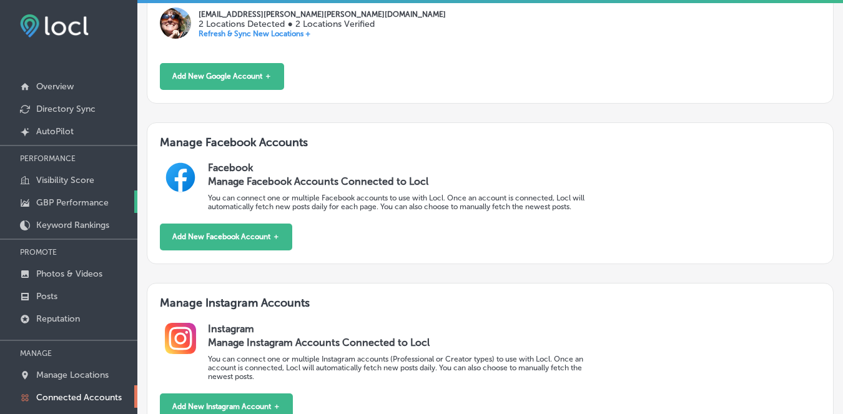
scroll to position [0, 0]
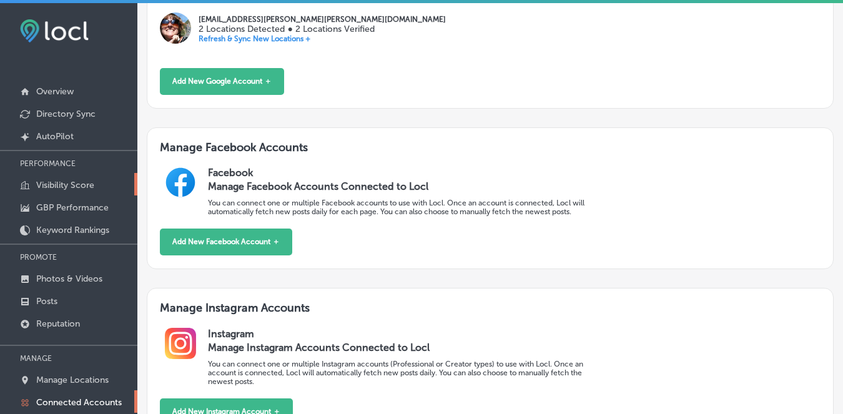
click at [67, 186] on p "Visibility Score" at bounding box center [65, 185] width 58 height 11
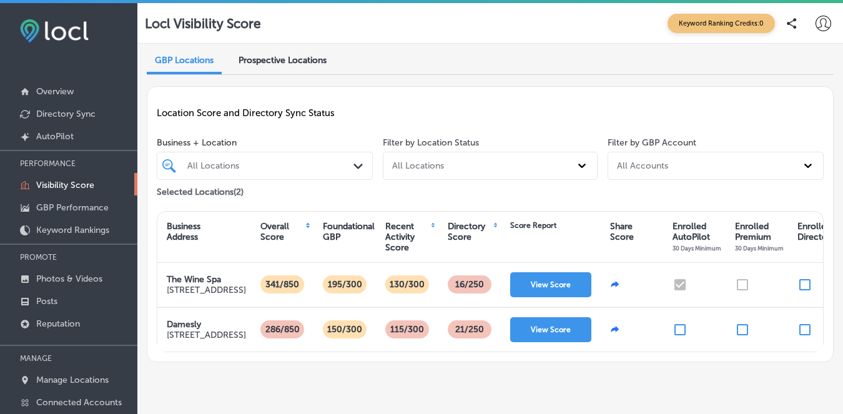
click at [820, 24] on icon at bounding box center [823, 24] width 16 height 16
click at [231, 296] on div at bounding box center [421, 207] width 843 height 414
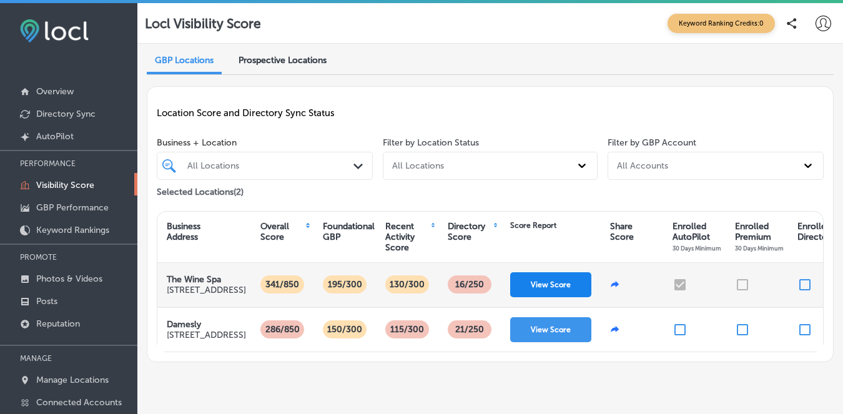
click at [557, 289] on button "View Score" at bounding box center [550, 284] width 81 height 25
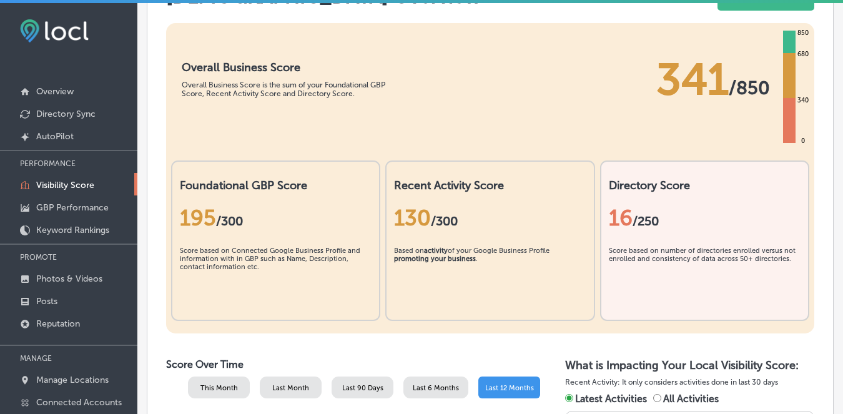
scroll to position [267, 0]
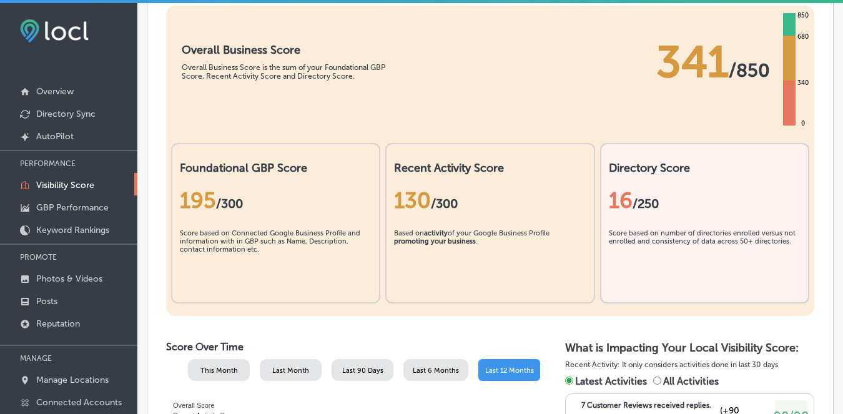
click at [645, 213] on div "16 /250" at bounding box center [705, 200] width 192 height 51
click at [643, 197] on span "/250" at bounding box center [645, 203] width 26 height 15
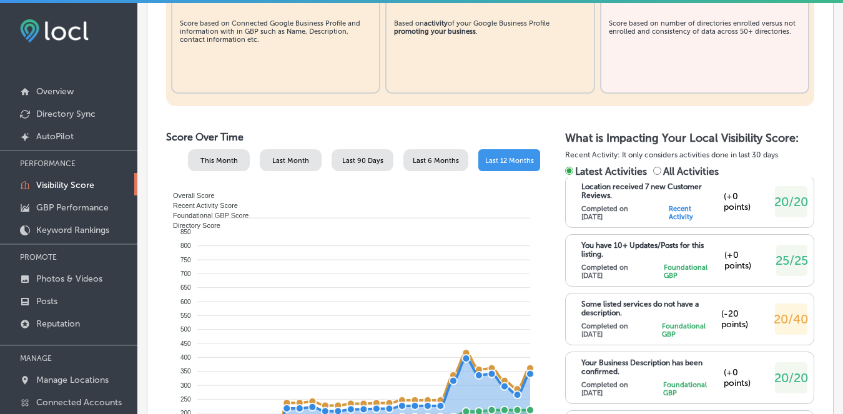
scroll to position [65, 0]
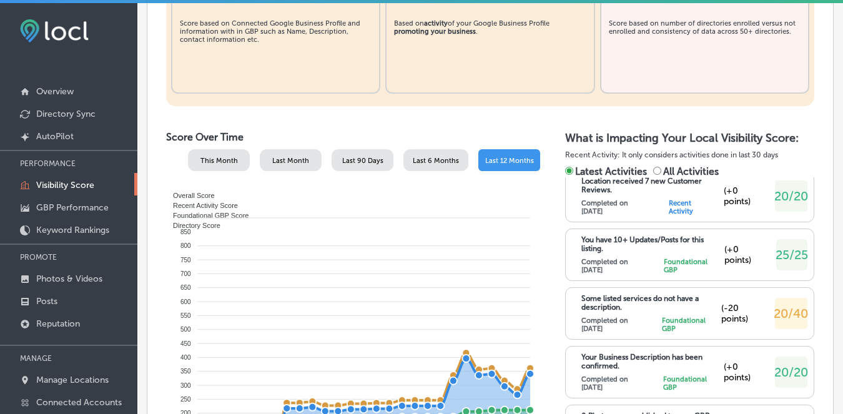
click at [614, 316] on div "Some listed services do not have a description. Completed on 8/19/2025 Foundati…" at bounding box center [651, 313] width 140 height 39
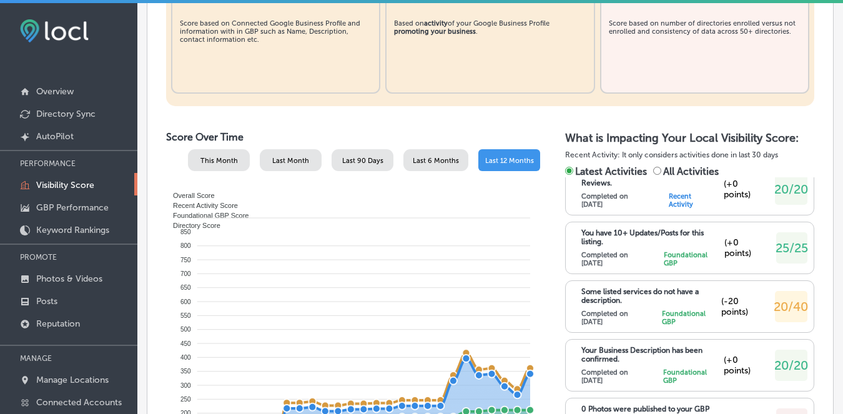
scroll to position [73, 0]
click at [648, 310] on div "Completed on 8/19/2025 Foundational GBP" at bounding box center [646, 316] width 130 height 16
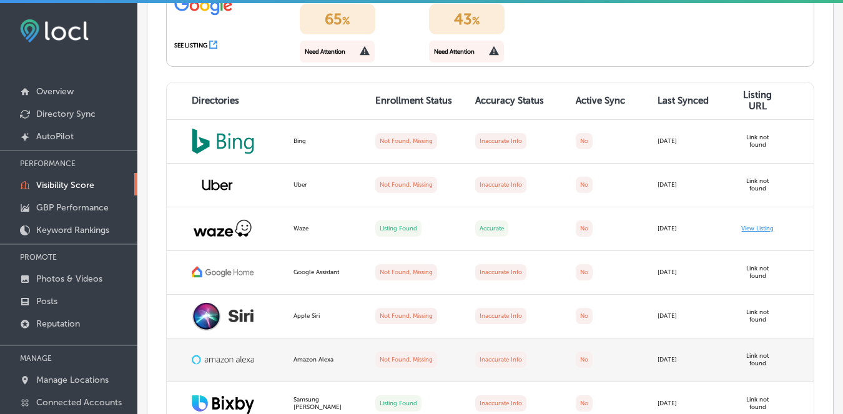
scroll to position [1057, 0]
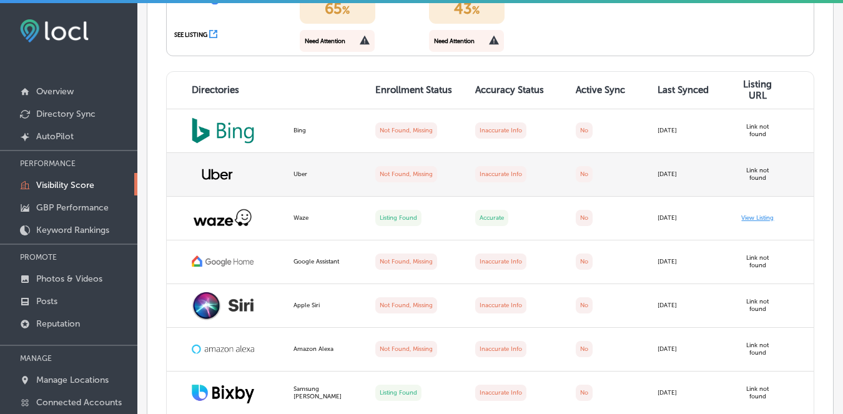
click at [757, 177] on label "Link not found" at bounding box center [757, 174] width 22 height 15
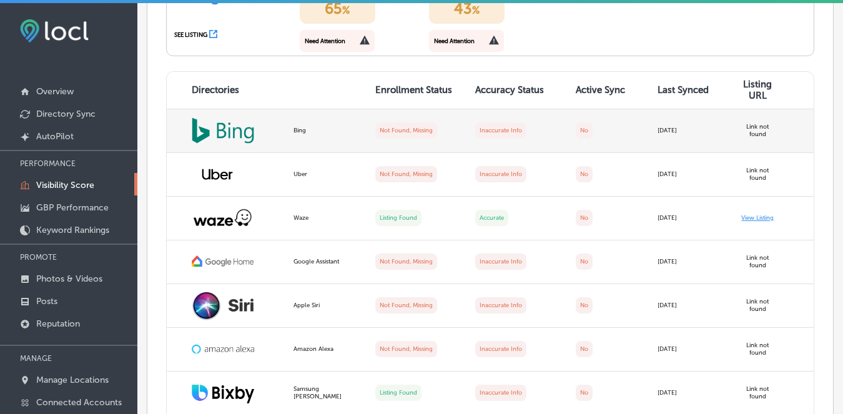
click at [428, 134] on label "Not Found, Missing" at bounding box center [406, 130] width 62 height 16
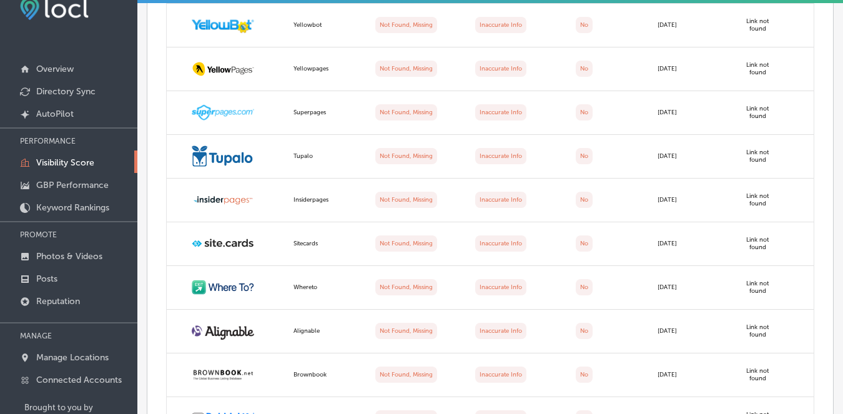
scroll to position [0, 0]
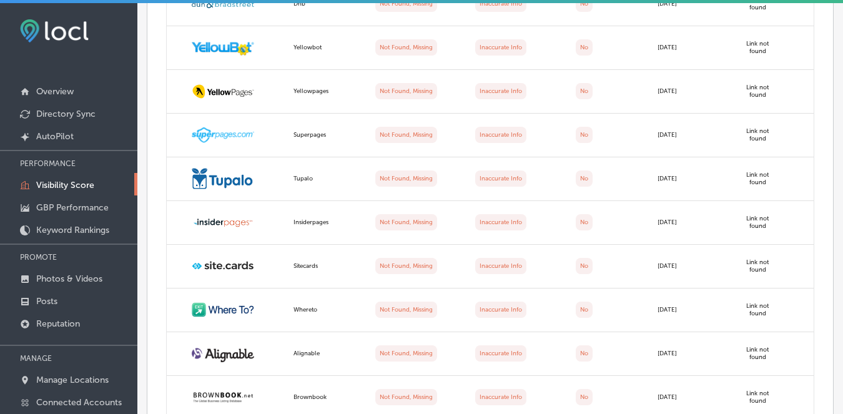
click at [65, 31] on img at bounding box center [54, 30] width 69 height 23
click at [53, 98] on link "Overview" at bounding box center [68, 90] width 137 height 22
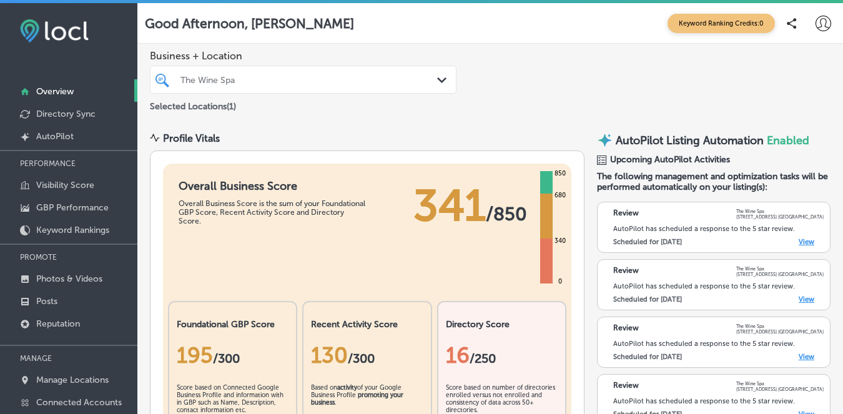
click at [724, 25] on span "Keyword Ranking Credits: 0" at bounding box center [720, 23] width 107 height 19
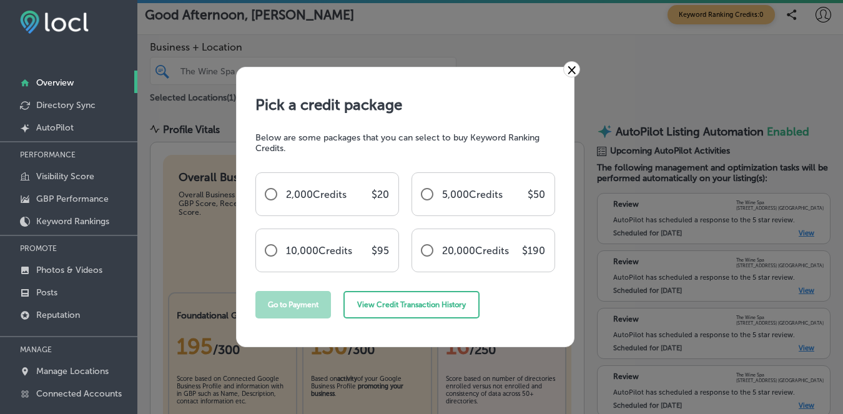
scroll to position [11, 0]
click at [431, 253] on input "radio" at bounding box center [427, 250] width 30 height 30
radio input "true"
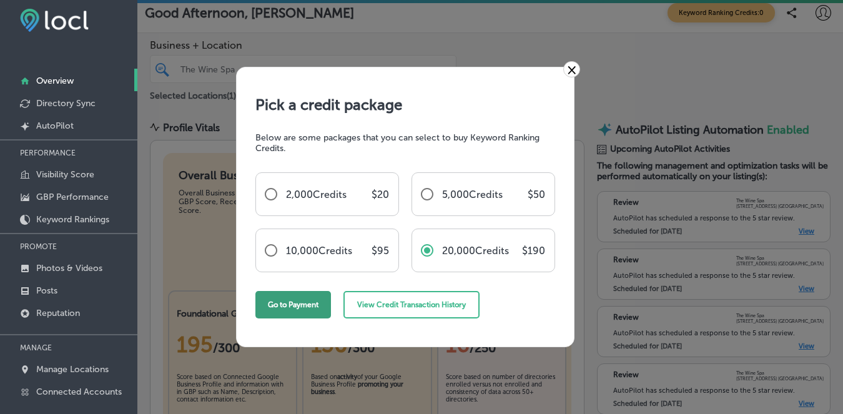
click at [313, 304] on button "Go to Payment" at bounding box center [293, 304] width 76 height 27
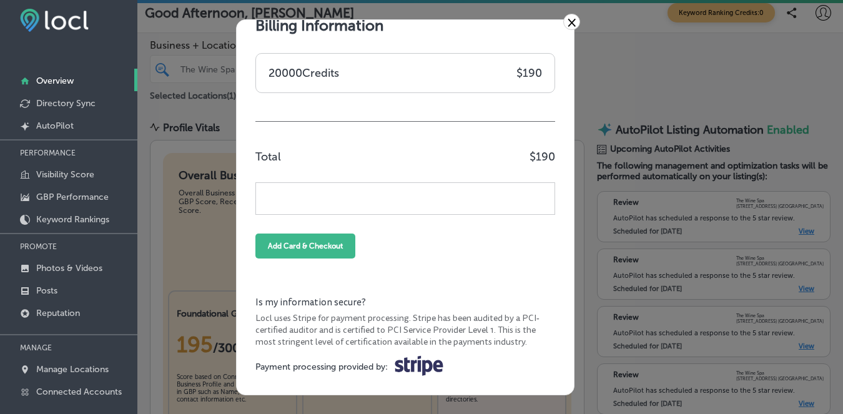
scroll to position [51, 0]
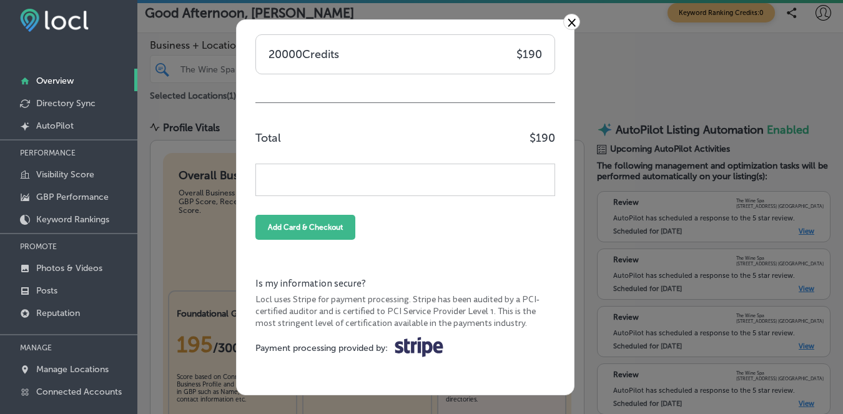
click at [571, 22] on link "×" at bounding box center [571, 22] width 17 height 16
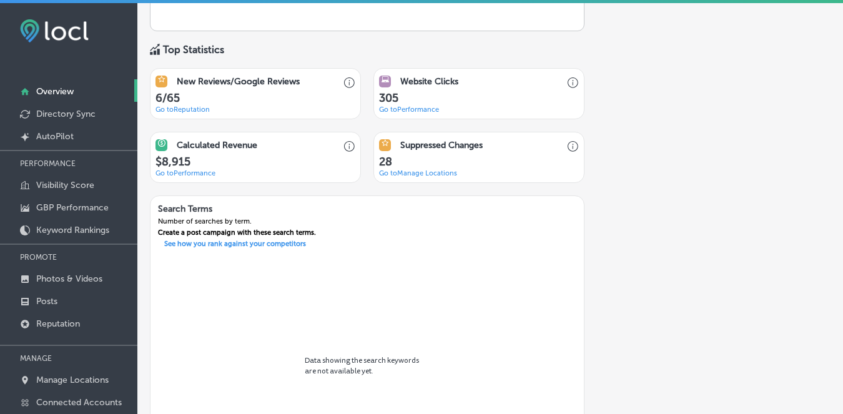
scroll to position [863, 0]
click at [429, 172] on link "Go to Manage Locations" at bounding box center [418, 174] width 78 height 8
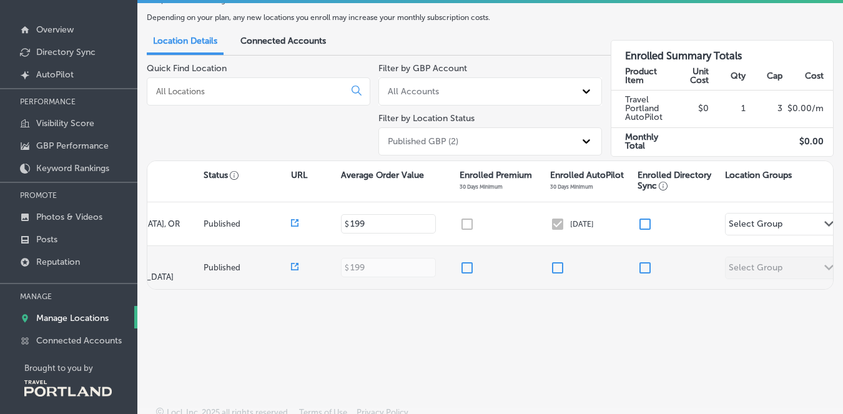
scroll to position [0, 294]
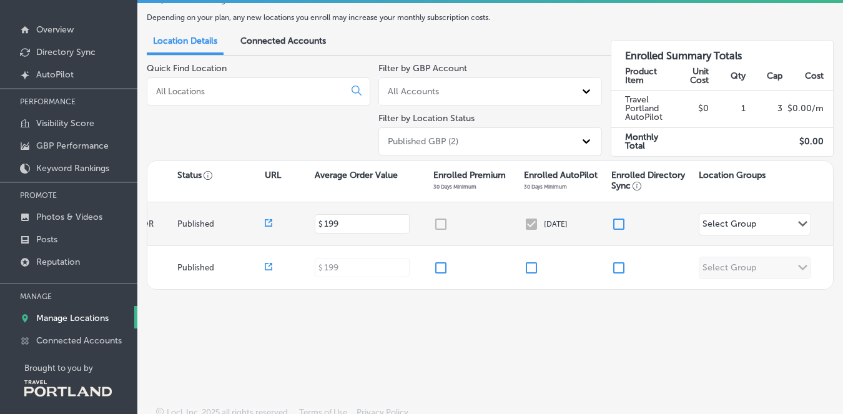
click at [621, 221] on input "checkbox" at bounding box center [618, 224] width 15 height 15
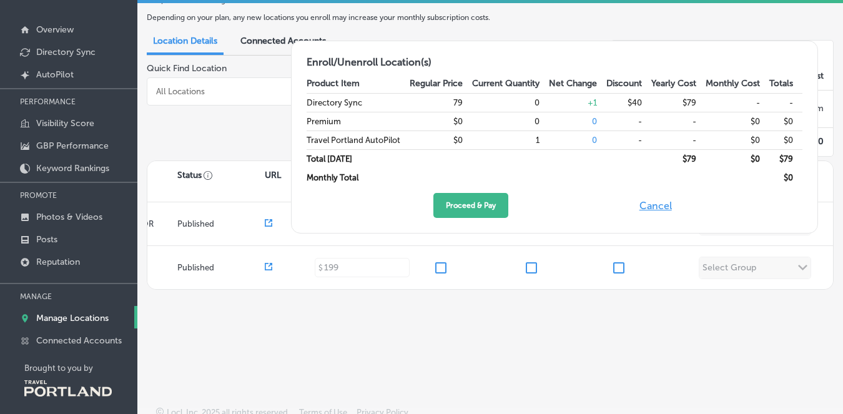
scroll to position [44, 0]
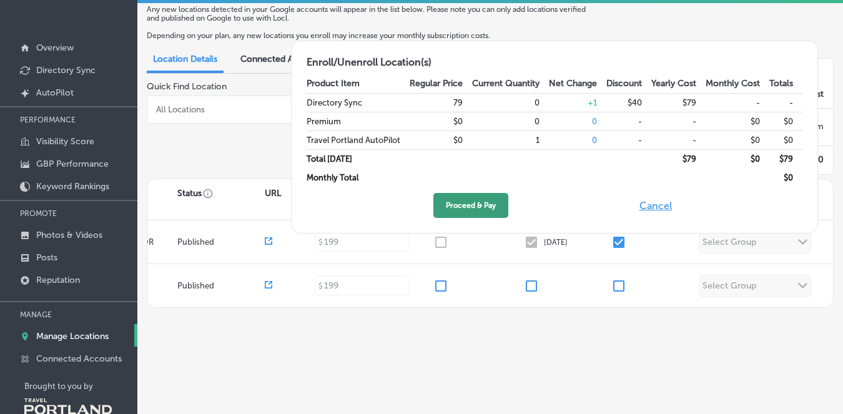
click at [471, 212] on button "Proceed & Pay" at bounding box center [470, 205] width 75 height 25
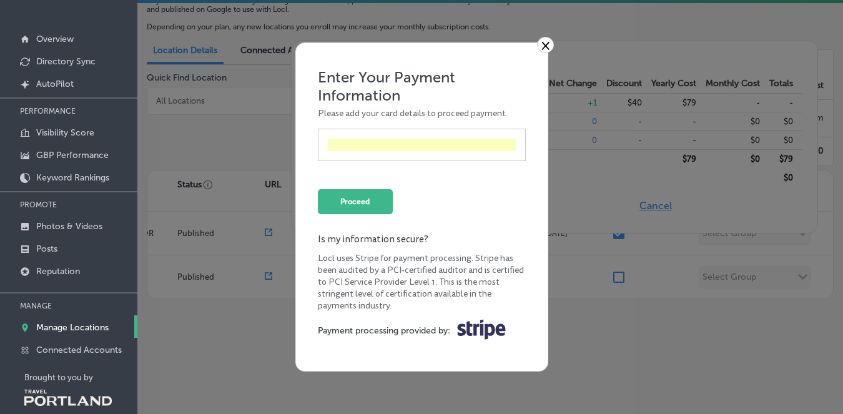
scroll to position [53, 0]
click at [544, 43] on link "×" at bounding box center [545, 45] width 17 height 16
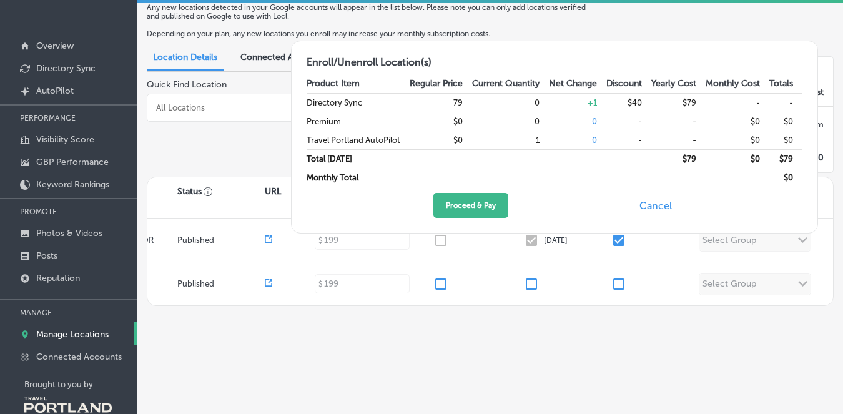
scroll to position [42, 0]
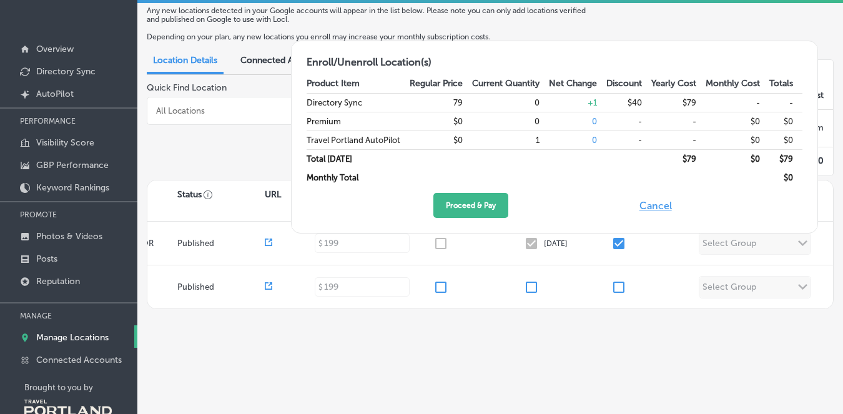
click at [658, 210] on button "Cancel" at bounding box center [655, 205] width 40 height 25
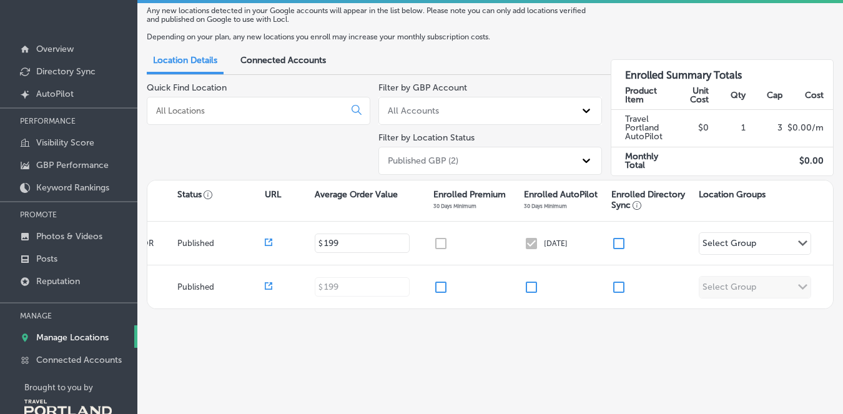
click at [585, 358] on div "Any new locations detected in your Google accounts will appear in the list belo…" at bounding box center [489, 191] width 705 height 381
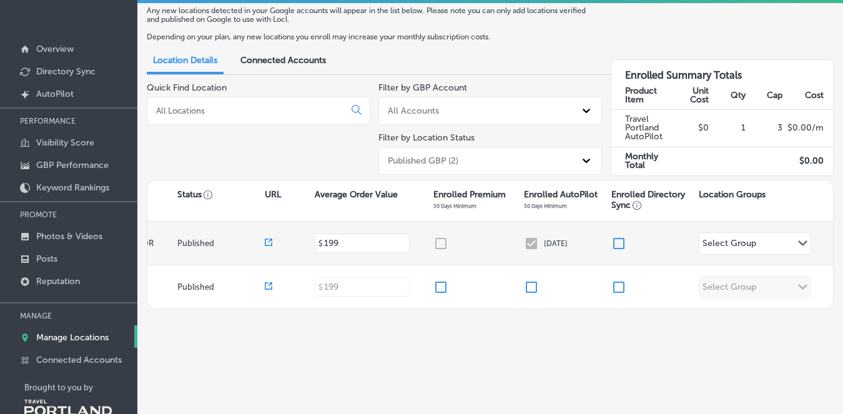
click at [735, 247] on div "Select Group" at bounding box center [729, 245] width 54 height 14
click at [627, 242] on div at bounding box center [654, 243] width 87 height 15
click at [616, 242] on input "checkbox" at bounding box center [618, 243] width 15 height 15
checkbox input "true"
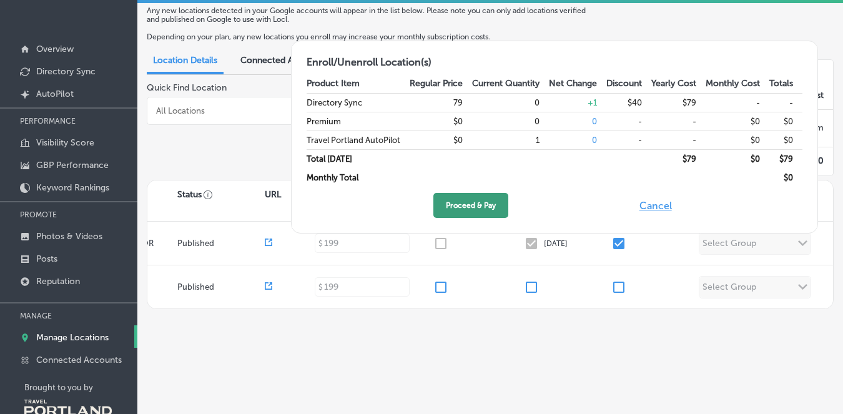
click at [491, 199] on button "Proceed & Pay" at bounding box center [470, 205] width 75 height 25
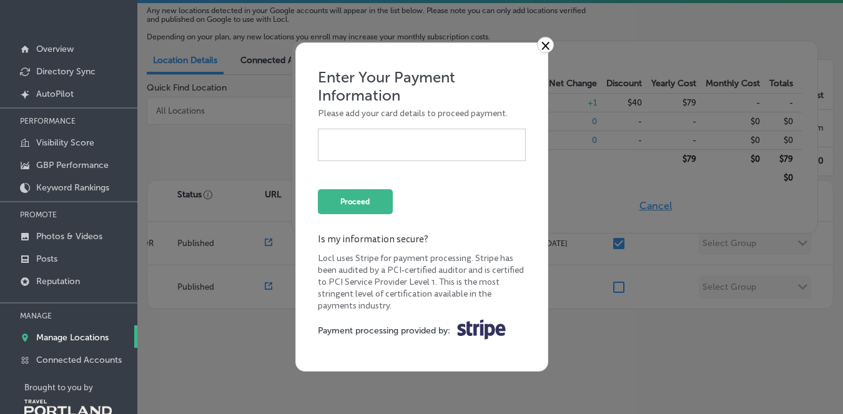
click at [460, 149] on div at bounding box center [422, 145] width 188 height 12
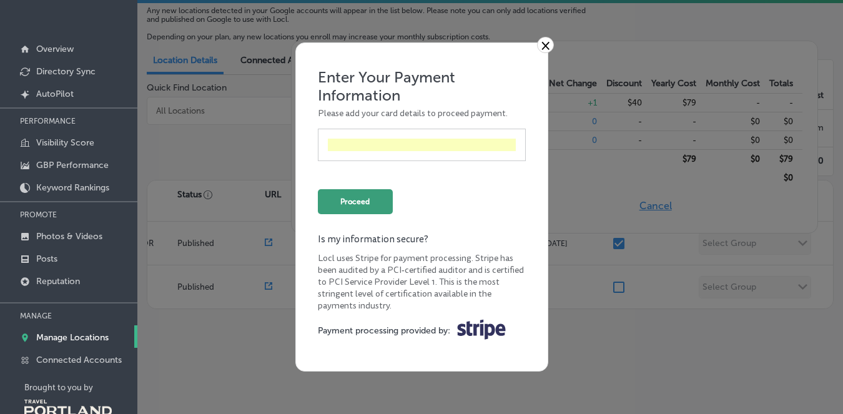
click at [345, 200] on button "Proceed" at bounding box center [355, 201] width 75 height 25
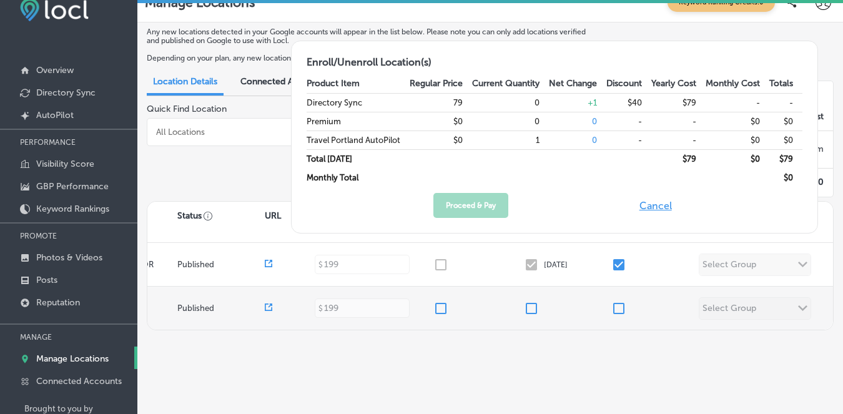
scroll to position [0, 0]
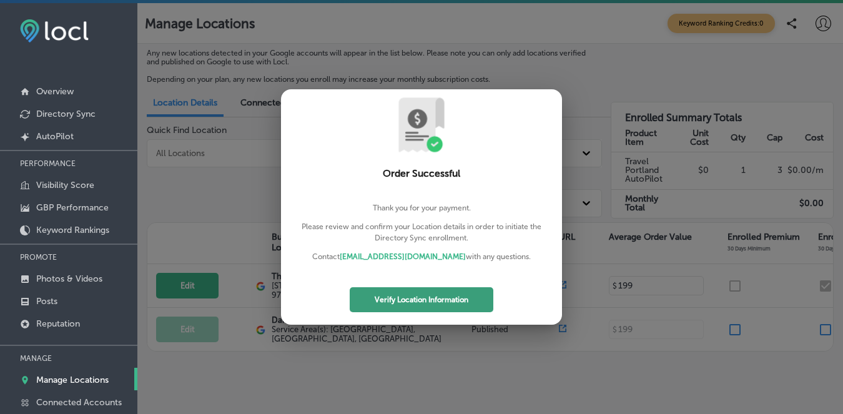
click at [437, 296] on button "Verify Location Information" at bounding box center [422, 299] width 144 height 25
select select "US"
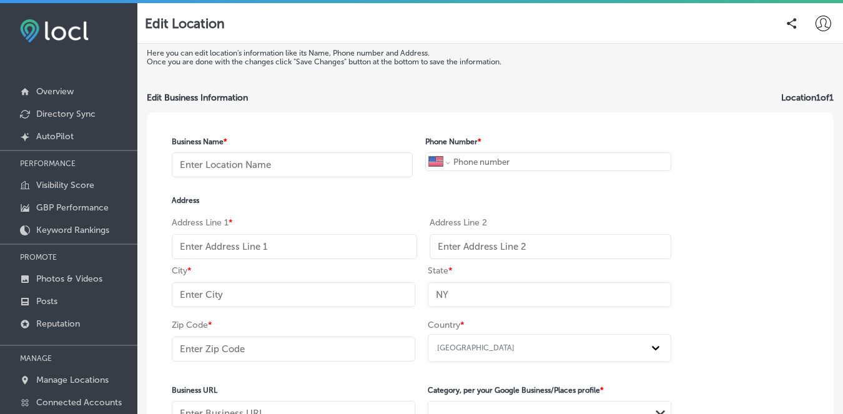
type input "The Wine Spa"
type input "+1 503 946 8450"
type input "[STREET_ADDRESS]"
type input "[GEOGRAPHIC_DATA]"
type input "OR"
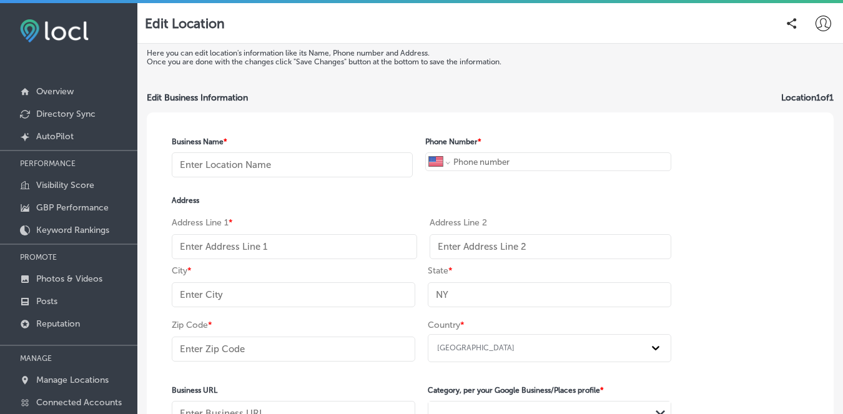
type input "97232"
type input "https://thewinespapdx.com/"
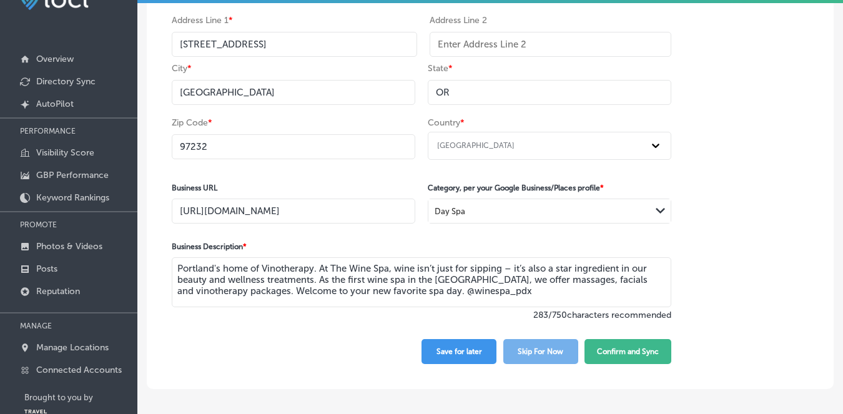
scroll to position [170, 0]
drag, startPoint x: 545, startPoint y: 279, endPoint x: 498, endPoint y: 285, distance: 47.8
click at [498, 283] on textarea "Portland's home of Vinotherapy. At The Wine Spa, wine isn’t just for sipping – …" at bounding box center [421, 282] width 499 height 50
drag, startPoint x: 582, startPoint y: 278, endPoint x: 498, endPoint y: 279, distance: 84.3
click at [498, 279] on textarea "Portland's home of Vinotherapy. At The Wine Spa, wine isn’t just for sipping – …" at bounding box center [421, 282] width 499 height 50
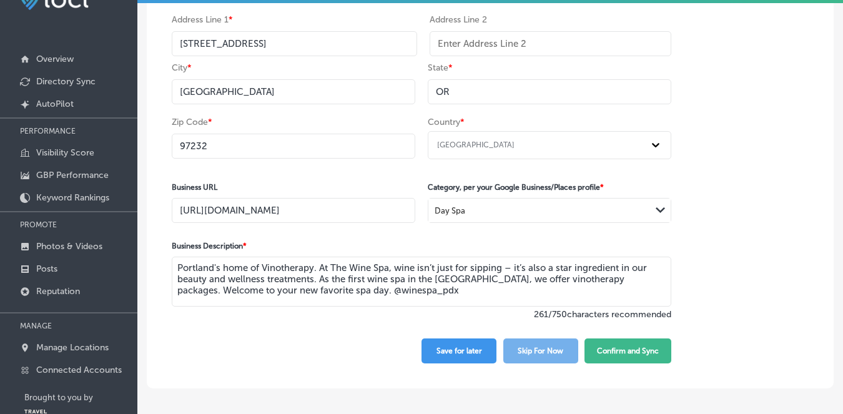
click at [546, 279] on textarea "Portland's home of Vinotherapy. At The Wine Spa, wine isn’t just for sipping – …" at bounding box center [421, 282] width 499 height 50
drag, startPoint x: 332, startPoint y: 293, endPoint x: 286, endPoint y: 293, distance: 46.2
click at [287, 293] on textarea "Portland's home of Vinotherapy. At The Wine Spa, wine isn’t just for sipping – …" at bounding box center [421, 282] width 499 height 50
click at [293, 283] on textarea "Portland's home of Vinotherapy. At The Wine Spa, wine isn’t just for sipping – …" at bounding box center [421, 282] width 499 height 50
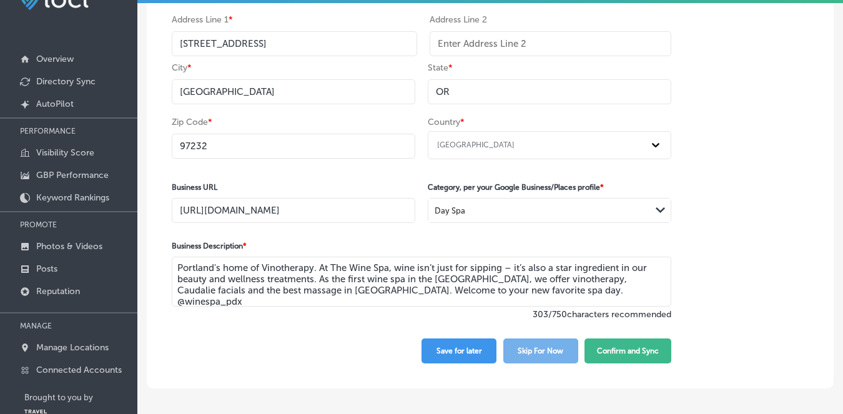
click at [293, 283] on textarea "Portland's home of Vinotherapy. At The Wine Spa, wine isn’t just for sipping – …" at bounding box center [421, 282] width 499 height 50
click at [335, 283] on textarea "Portland's home of Vinotherapy. At The Wine Spa, wine isn’t just for sipping – …" at bounding box center [421, 282] width 499 height 50
drag, startPoint x: 536, startPoint y: 293, endPoint x: 318, endPoint y: 267, distance: 219.4
click at [318, 267] on textarea "Portland's home of Vinotherapy. At The Wine Spa, wine isn’t just for sipping – …" at bounding box center [421, 282] width 499 height 50
paste textarea "The Wine Spa is Portland’s original vinotherapy spa, blending the benefits of g…"
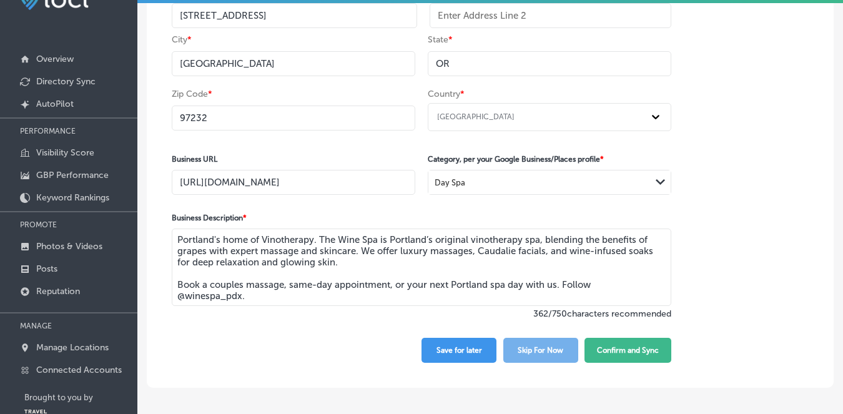
scroll to position [202, 0]
click at [355, 257] on textarea "Portland's home of Vinotherapy. The Wine Spa is Portland’s original vinotherapy…" at bounding box center [421, 266] width 499 height 77
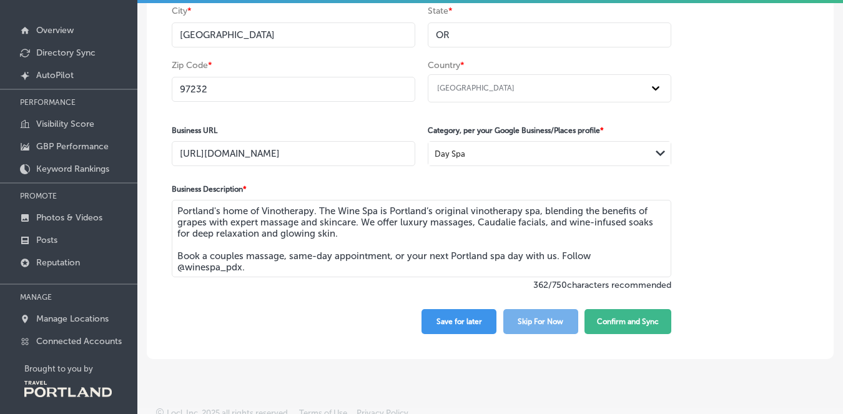
scroll to position [67, 0]
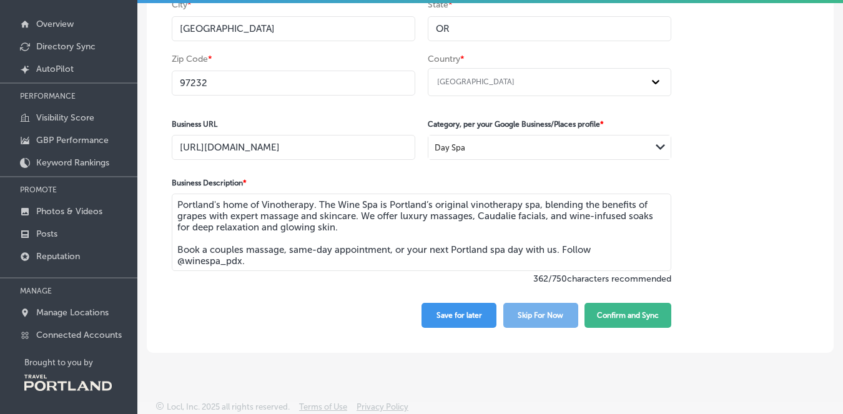
click at [177, 247] on textarea "Portland's home of Vinotherapy. The Wine Spa is Portland’s original vinotherapy…" at bounding box center [421, 232] width 499 height 77
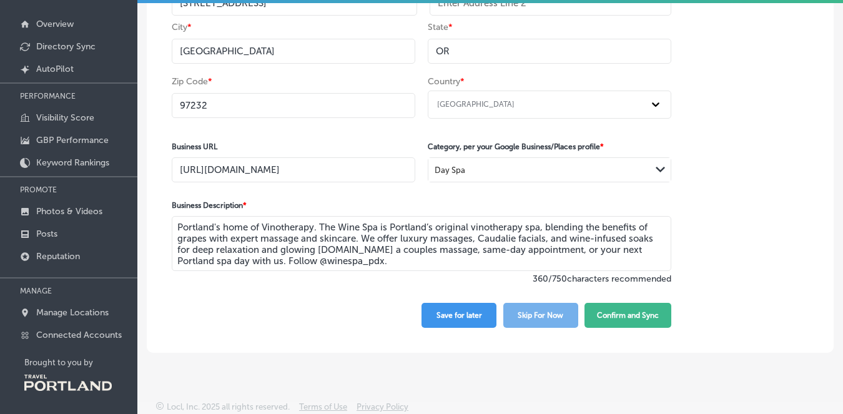
scroll to position [179, 0]
click at [424, 260] on textarea "Portland's home of Vinotherapy. The Wine Spa is Portland’s original vinotherapy…" at bounding box center [421, 243] width 499 height 55
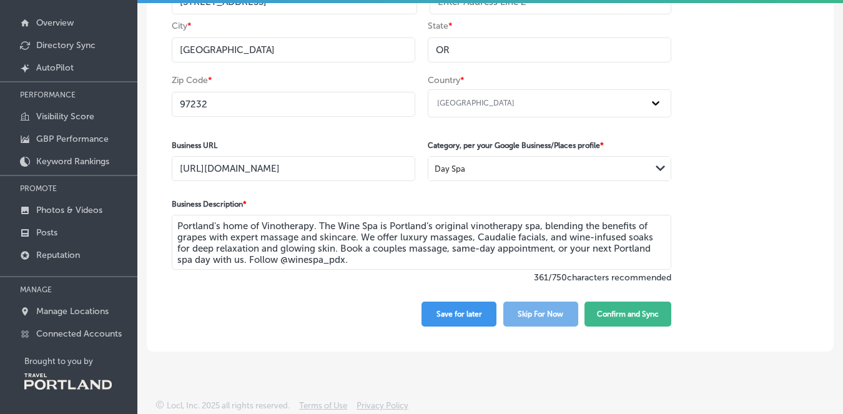
click at [247, 255] on textarea "Portland's home of Vinotherapy. The Wine Spa is Portland’s original vinotherapy…" at bounding box center [421, 242] width 499 height 55
drag, startPoint x: 541, startPoint y: 223, endPoint x: 320, endPoint y: 222, distance: 221.6
click at [320, 222] on textarea "Portland's home of Vinotherapy. The Wine Spa is Portland’s original vinotherapy…" at bounding box center [421, 242] width 499 height 55
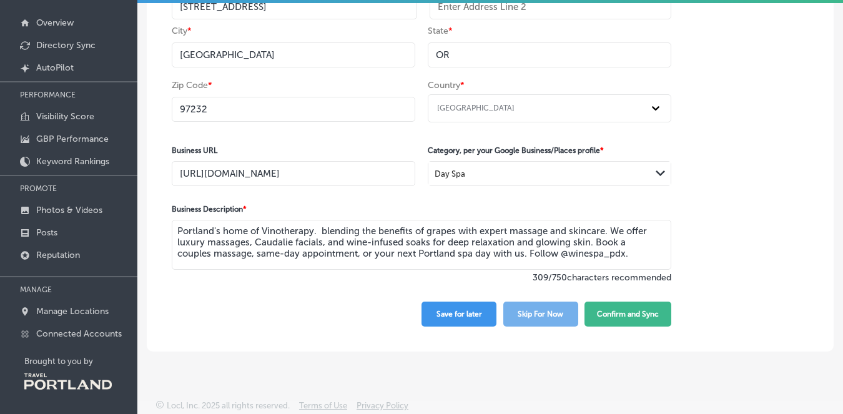
scroll to position [174, 0]
click at [607, 228] on textarea "Portland's home of Vinotherapy, blending the benefits of grapes with expert mas…" at bounding box center [421, 245] width 499 height 50
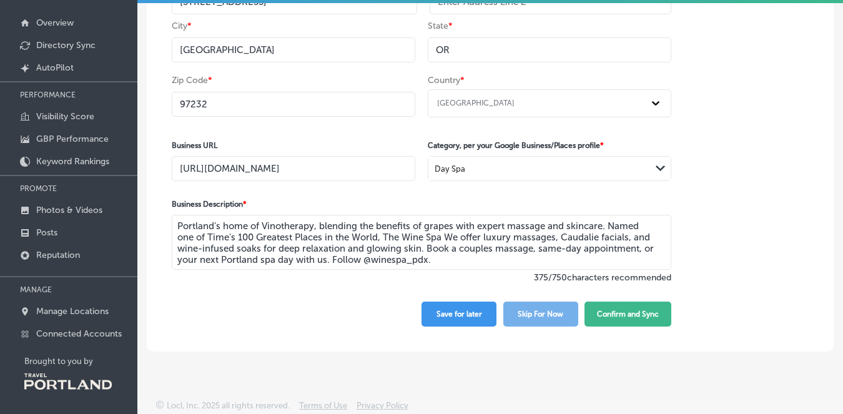
drag, startPoint x: 484, startPoint y: 235, endPoint x: 441, endPoint y: 235, distance: 43.7
click at [441, 235] on textarea "Portland's home of Vinotherapy, blending the benefits of grapes with expert mas…" at bounding box center [421, 242] width 499 height 55
click at [521, 255] on textarea "Portland's home of Vinotherapy, blending the benefits of grapes with expert mas…" at bounding box center [421, 242] width 499 height 55
drag, startPoint x: 423, startPoint y: 223, endPoint x: 379, endPoint y: 223, distance: 44.3
click at [379, 223] on textarea "Portland's home of Vinotherapy, blending the benefits of grapes with expert mas…" at bounding box center [421, 242] width 499 height 55
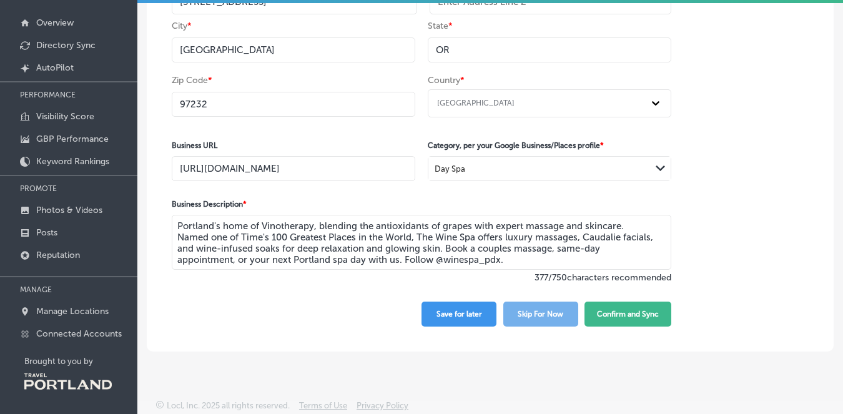
click at [529, 260] on textarea "Portland's home of Vinotherapy, blending the antioxidants of grapes with expert…" at bounding box center [421, 242] width 499 height 55
drag, startPoint x: 419, startPoint y: 235, endPoint x: 273, endPoint y: 232, distance: 146.1
click at [274, 232] on textarea "Portland's home of Vinotherapy, blending the antioxidants of grapes with expert…" at bounding box center [421, 242] width 499 height 55
click at [336, 248] on textarea "Portland's home of Vinotherapy, blending the antioxidants of grapes with expert…" at bounding box center [421, 242] width 499 height 55
click at [439, 252] on textarea "Portland's home of Vinotherapy, blending the antioxidants of grapes with expert…" at bounding box center [421, 242] width 499 height 55
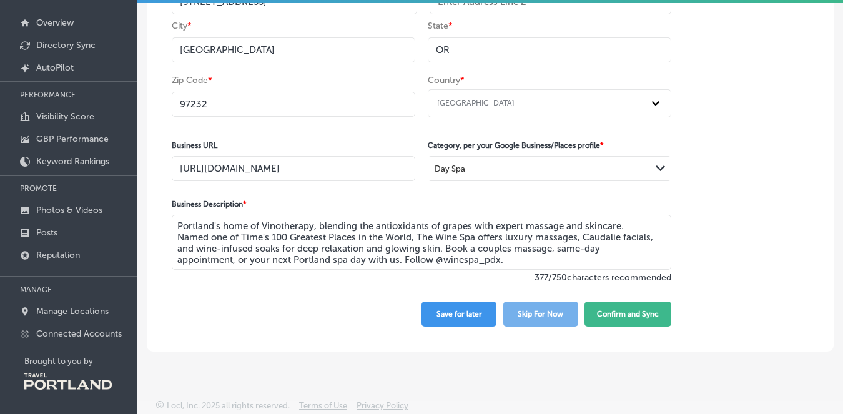
click at [554, 253] on textarea "Portland's home of Vinotherapy, blending the antioxidants of grapes with expert…" at bounding box center [421, 242] width 499 height 55
type textarea "Portland's home of Vinotherapy, blending the antioxidants of grapes with expert…"
click at [632, 315] on button "Confirm and Sync" at bounding box center [627, 314] width 87 height 25
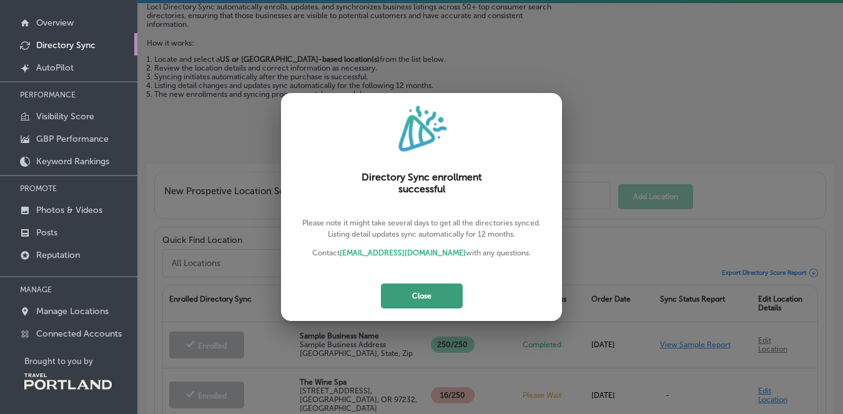
click at [420, 297] on button "Close" at bounding box center [422, 295] width 82 height 25
